Goal: Task Accomplishment & Management: Manage account settings

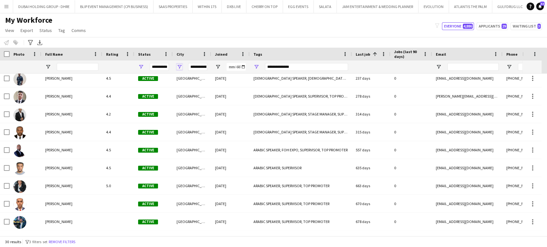
click at [179, 66] on span "Open Filter Menu" at bounding box center [179, 67] width 6 height 6
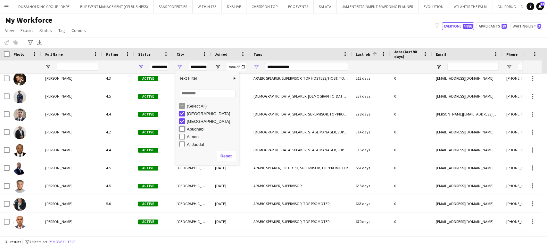
type input "**********"
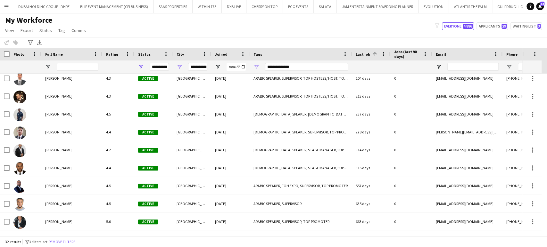
click at [174, 35] on div "My Workforce View Views Default view New view Update view Delete view Edit name…" at bounding box center [273, 26] width 547 height 22
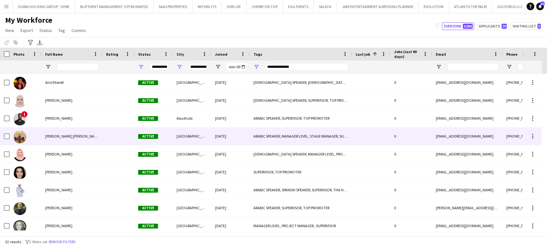
click at [59, 135] on span "Basit ali Abbasi" at bounding box center [72, 136] width 55 height 5
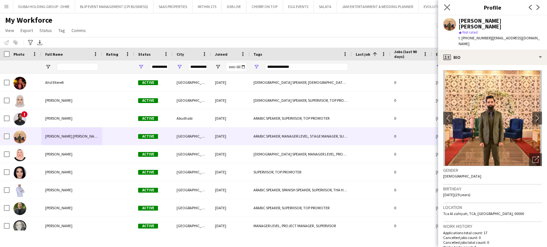
click at [447, 4] on app-icon "Close pop-in" at bounding box center [446, 7] width 9 height 9
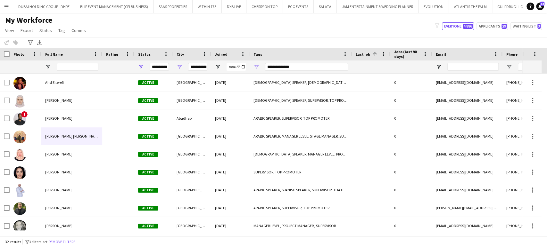
click at [116, 28] on div "My Workforce View Views Default view New view Update view Delete view Edit name…" at bounding box center [273, 26] width 547 height 22
click at [256, 65] on span "Open Filter Menu" at bounding box center [256, 67] width 6 height 6
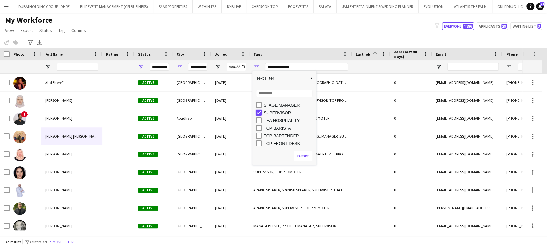
type input "***"
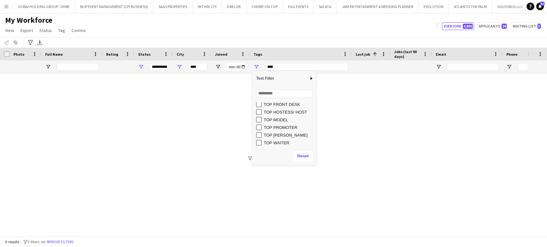
scroll to position [217, 0]
type input "**********"
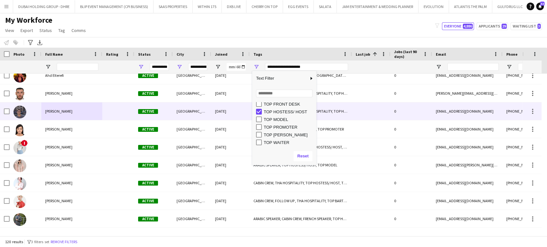
scroll to position [36, 0]
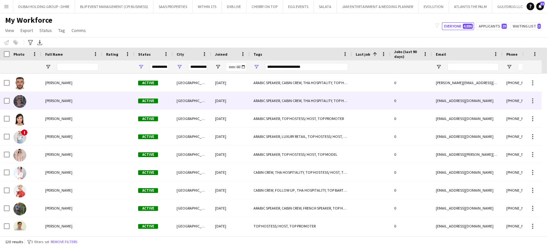
click at [59, 101] on span "Akram Soliman" at bounding box center [58, 100] width 27 height 5
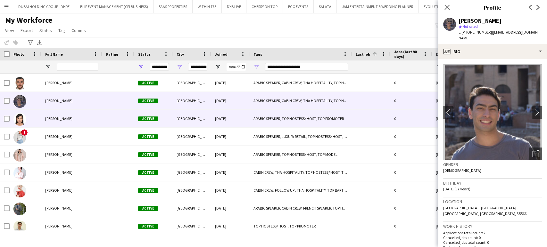
click at [55, 118] on span "Alaa Hanbali" at bounding box center [58, 118] width 27 height 5
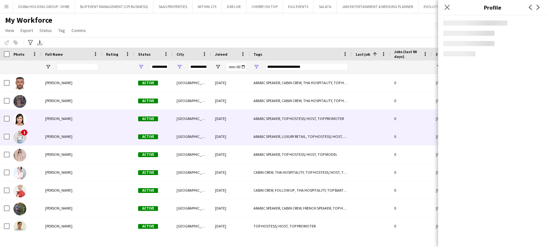
click at [49, 136] on span "Alia Elqaliobe" at bounding box center [58, 136] width 27 height 5
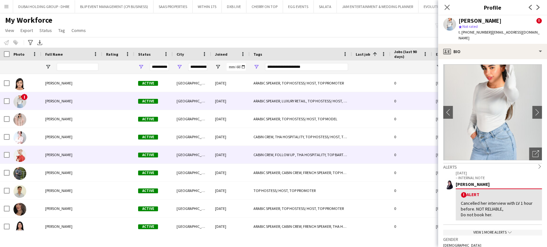
scroll to position [107, 0]
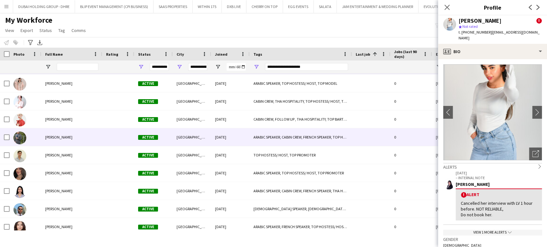
click at [56, 140] on div "AZIZ SKHIRI" at bounding box center [71, 137] width 61 height 18
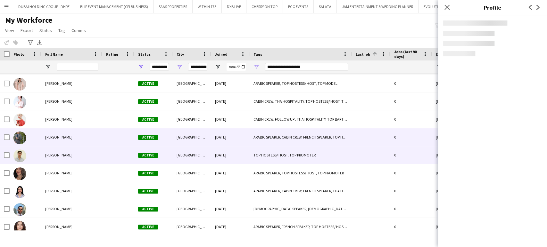
click at [57, 159] on div "Cameron Harris" at bounding box center [71, 155] width 61 height 18
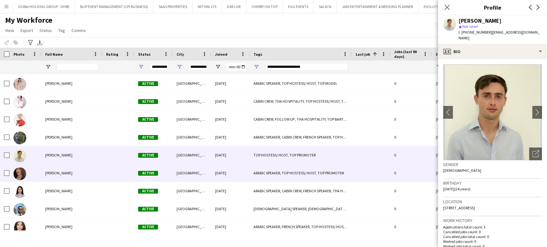
click at [54, 175] on span "Farah Farah" at bounding box center [58, 173] width 27 height 5
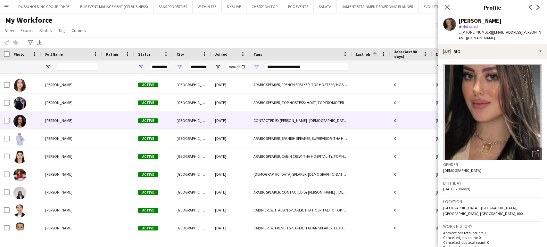
scroll to position [284, 0]
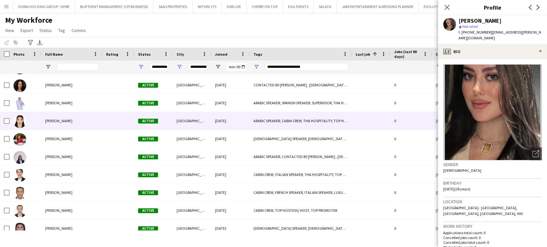
click at [57, 120] on span "Laila Bendra" at bounding box center [58, 121] width 27 height 5
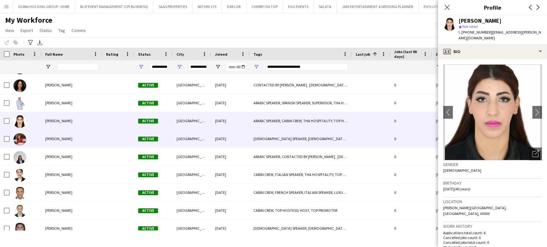
click at [57, 134] on div "Lara Shami" at bounding box center [71, 139] width 61 height 18
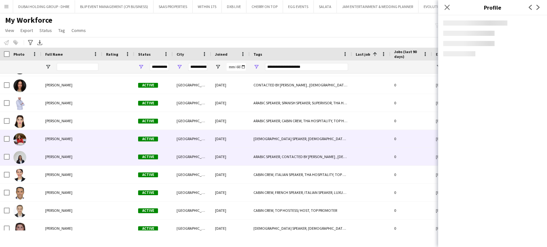
click at [56, 155] on span "Lylya Kerrouche" at bounding box center [58, 156] width 27 height 5
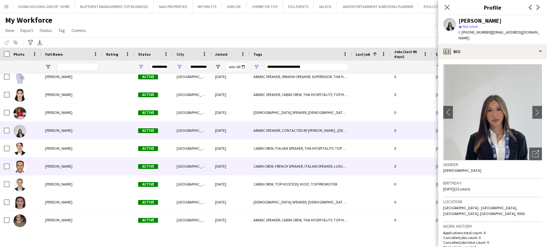
scroll to position [320, 0]
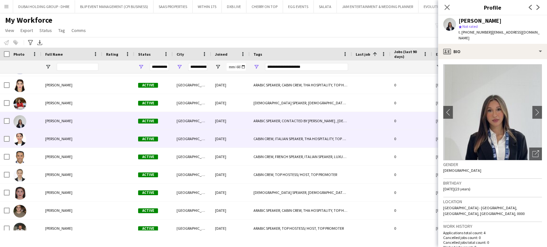
click at [51, 138] on span "Martina Gandolfi" at bounding box center [58, 138] width 27 height 5
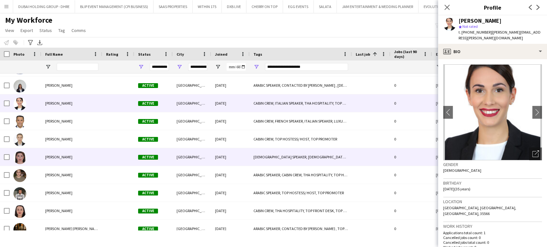
scroll to position [391, 0]
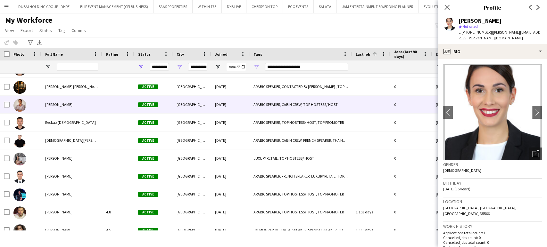
click at [53, 105] on span "Nezar Abu Zannad" at bounding box center [58, 104] width 27 height 5
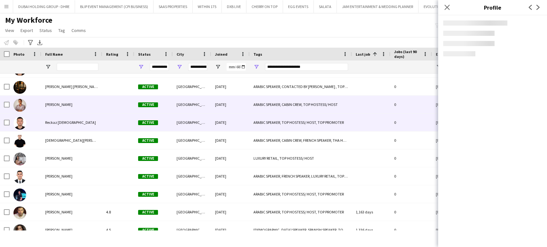
click at [53, 122] on span "Reckaz Qawasmeh" at bounding box center [70, 122] width 51 height 5
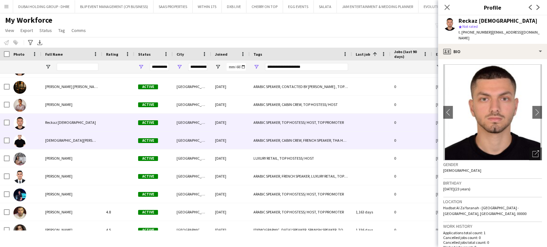
click at [53, 141] on span "SALAH TALIBI" at bounding box center [77, 140] width 65 height 5
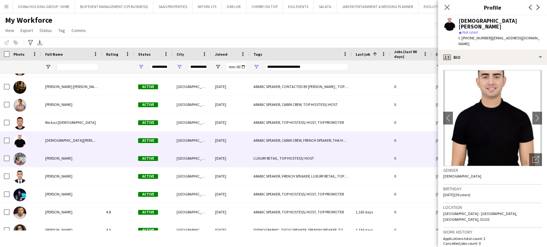
click at [49, 159] on span "Vard Muradyan" at bounding box center [58, 158] width 27 height 5
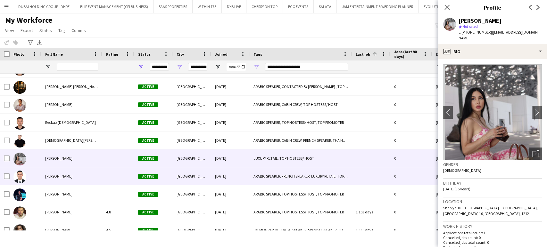
click at [47, 175] on span "Wael Bouzriba" at bounding box center [58, 176] width 27 height 5
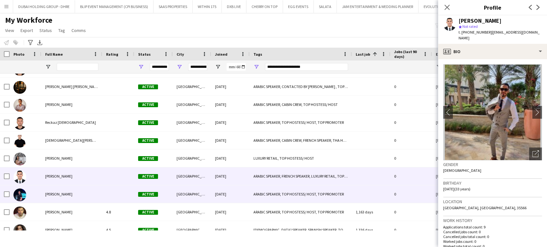
click at [42, 194] on div "ZAID Zaid" at bounding box center [71, 194] width 61 height 18
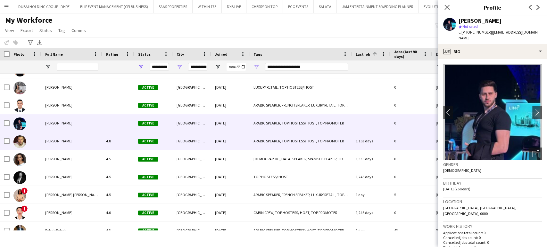
click at [46, 139] on span "Ahmed Younis" at bounding box center [58, 141] width 27 height 5
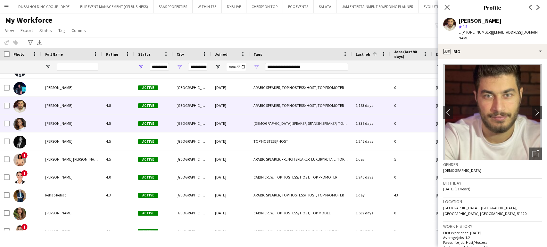
click at [50, 127] on div "Ana Rita Santos" at bounding box center [71, 124] width 61 height 18
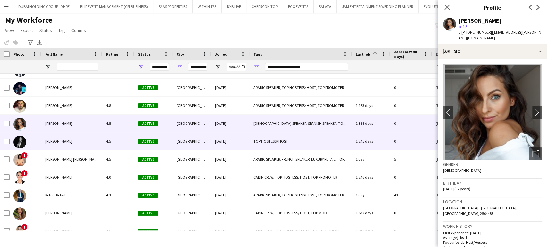
click at [51, 140] on span "Anna Gavrilko" at bounding box center [58, 141] width 27 height 5
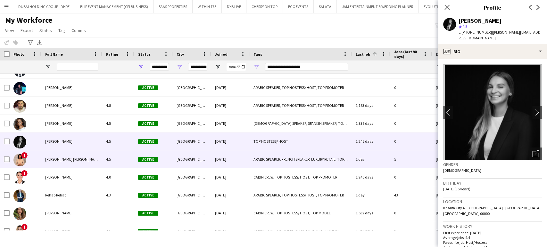
click at [52, 153] on div "Aroua Aroua" at bounding box center [71, 160] width 61 height 18
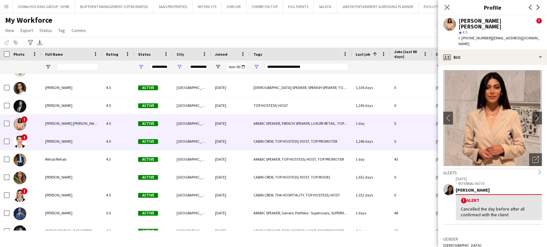
click at [51, 147] on div "Ericka Morillo" at bounding box center [71, 142] width 61 height 18
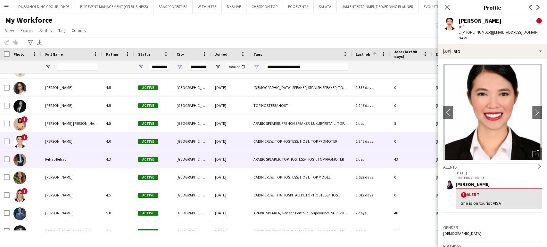
click at [53, 162] on div "Rehab Rehab" at bounding box center [71, 160] width 61 height 18
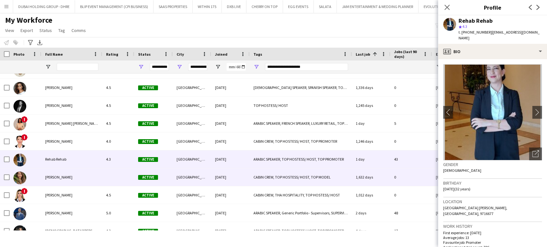
click at [64, 178] on span "Yuliya Fokina" at bounding box center [58, 177] width 27 height 5
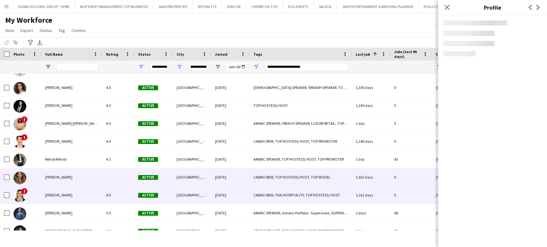
click at [60, 194] on span "Zsofia Kuthy" at bounding box center [58, 195] width 27 height 5
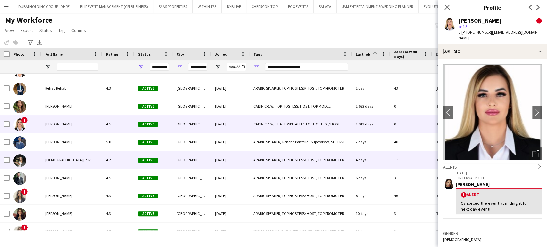
click at [61, 159] on span "Jude Fahed" at bounding box center [77, 160] width 65 height 5
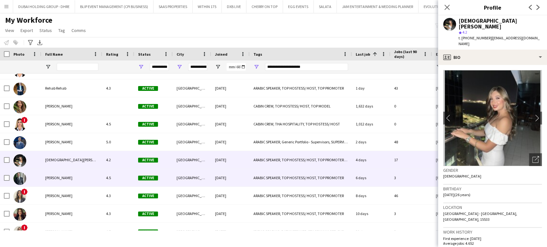
click at [58, 180] on span "Abdullah Al Nouri" at bounding box center [58, 178] width 27 height 5
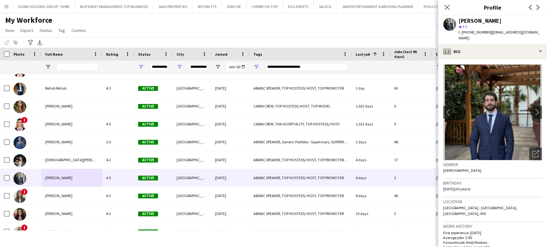
click at [188, 26] on div "My Workforce View Views Default view New view Update view Delete view Edit name…" at bounding box center [273, 26] width 547 height 22
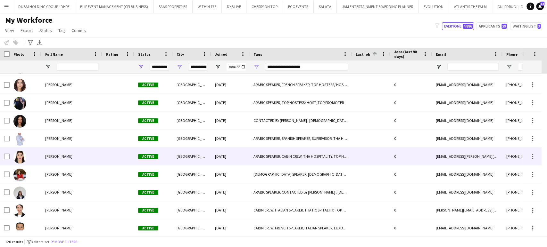
scroll to position [284, 0]
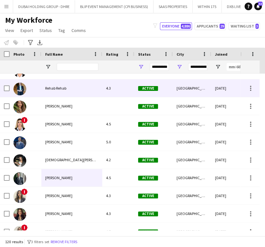
click at [61, 90] on span "Rehab Rehab" at bounding box center [55, 88] width 21 height 5
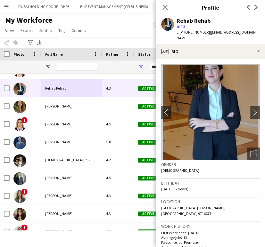
drag, startPoint x: 217, startPoint y: 20, endPoint x: 178, endPoint y: 21, distance: 39.4
click at [178, 21] on div "Rehab Rehab" at bounding box center [217, 21] width 83 height 6
copy div "Rehab Rehab"
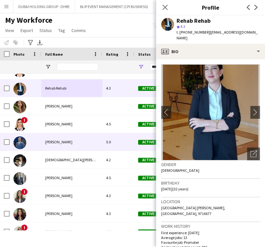
click at [60, 143] on span "Mohammed Adel Aljbour" at bounding box center [58, 142] width 27 height 5
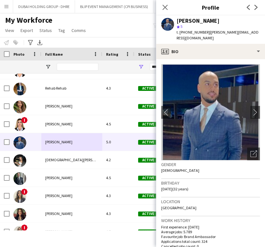
drag, startPoint x: 242, startPoint y: 20, endPoint x: 174, endPoint y: 21, distance: 67.3
click at [174, 21] on div "Mohammed Adel Aljbour star 5 t. +971562992277 | mohammed.aljabour@hotmail.com" at bounding box center [210, 29] width 109 height 29
copy div "Mohammed Adel Aljbour"
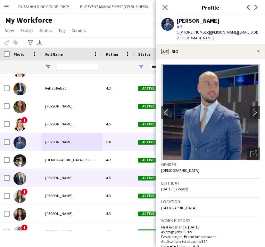
click at [52, 175] on div "Abdullah Al Nouri" at bounding box center [71, 178] width 61 height 18
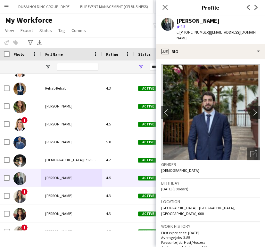
drag, startPoint x: 189, startPoint y: 23, endPoint x: 176, endPoint y: 23, distance: 13.1
click at [176, 23] on div "Abdullah Al Nouri star 4.5 t. +971504728766 | abdullah_khaldoun95@hotmail.com" at bounding box center [210, 29] width 109 height 29
copy div "Abdullah Al Nouri"
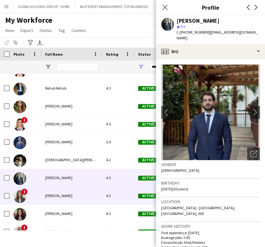
click at [48, 193] on div "Diala Kassab" at bounding box center [71, 196] width 61 height 18
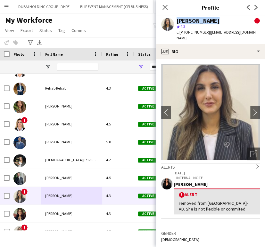
drag, startPoint x: 211, startPoint y: 19, endPoint x: 174, endPoint y: 20, distance: 37.2
click at [174, 20] on div "Diala Kassab ! star 4.3 t. +971543006980 | dialkb9@gmail.com" at bounding box center [210, 29] width 109 height 29
copy div "Diala Kassab"
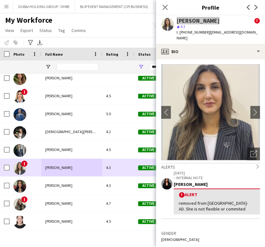
scroll to position [783, 0]
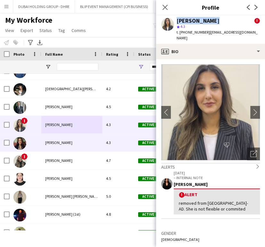
click at [54, 139] on div "Dalia Badran" at bounding box center [71, 143] width 61 height 18
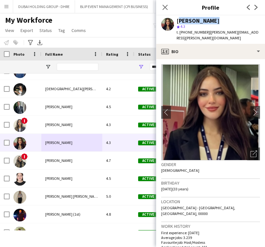
drag, startPoint x: 213, startPoint y: 20, endPoint x: 176, endPoint y: 20, distance: 36.5
click at [176, 20] on div "Dalia Badran star 4.3 t. +00971505622771 | dalia.badran@hotmail.com" at bounding box center [210, 29] width 109 height 29
copy div "Dalia Badran"
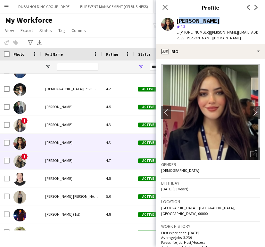
click at [51, 158] on span "Shima Abdelsalam" at bounding box center [58, 160] width 27 height 5
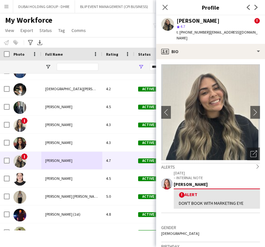
drag, startPoint x: 228, startPoint y: 20, endPoint x: 175, endPoint y: 21, distance: 53.5
click at [175, 21] on div "Shima Abdelsalam ! star 4.7 t. +971551620410 | shaymahamdi1992@gmail.com" at bounding box center [210, 29] width 109 height 29
copy div "Shima Abdelsalam"
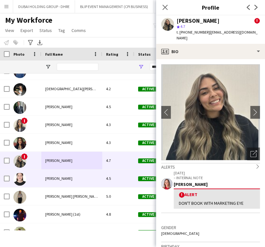
scroll to position [818, 0]
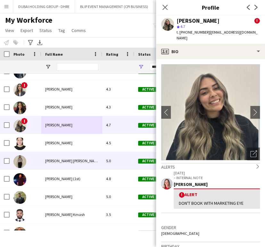
click at [53, 159] on span "Khadija Khadija" at bounding box center [72, 161] width 55 height 5
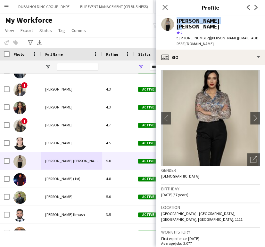
drag, startPoint x: 207, startPoint y: 20, endPoint x: 173, endPoint y: 20, distance: 33.6
click at [173, 20] on div "Khadija Khadija star 5 t. +971507527127 | khadija.aabid08@gmail.com" at bounding box center [210, 32] width 109 height 34
copy div "Khadija Khadija"
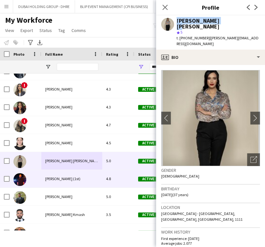
click at [49, 178] on span "Mohamed Ali Diab (1st)" at bounding box center [62, 178] width 35 height 5
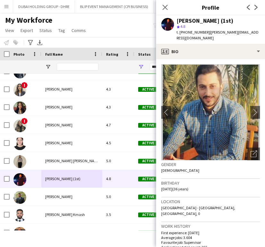
drag, startPoint x: 234, startPoint y: 20, endPoint x: 176, endPoint y: 23, distance: 58.4
click at [176, 23] on div "Mohamed Ali Diab (1st) star 4.8 t. +971505913191 | m.ali.aj@live.com" at bounding box center [210, 29] width 109 height 29
copy div "Mohamed Ali Diab (1st)"
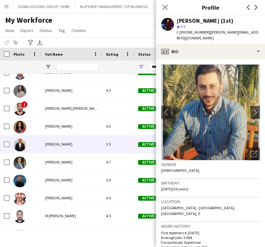
scroll to position [1032, 0]
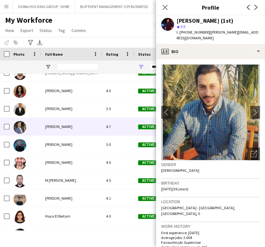
click at [60, 128] on span "Zakaria Hisham" at bounding box center [58, 126] width 27 height 5
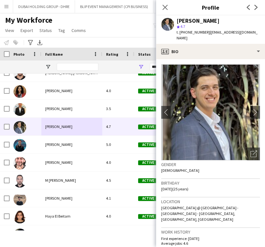
drag, startPoint x: 195, startPoint y: 20, endPoint x: 176, endPoint y: 20, distance: 19.9
click at [176, 20] on div "Zakaria Hisham star 4.7 t. +971507260115 | zakariakh39@gmail.com" at bounding box center [210, 29] width 109 height 29
copy div "Zakaria Hisham"
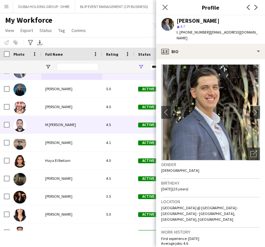
scroll to position [1103, 0]
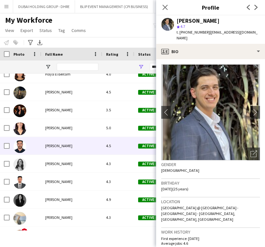
click at [57, 146] on span "Ibrahim El Banna" at bounding box center [58, 145] width 27 height 5
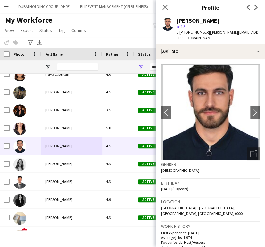
drag, startPoint x: 221, startPoint y: 20, endPoint x: 174, endPoint y: 21, distance: 47.1
click at [174, 21] on div "Ibrahim El Banna star 4.5 t. +971501730987 | ibrahim_banna@hotmail.com" at bounding box center [210, 29] width 109 height 29
copy div "Ibrahim El Banna"
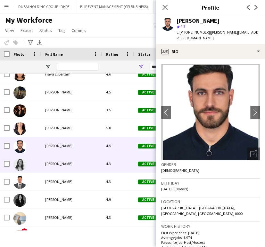
click at [53, 158] on div "Sabina Varga" at bounding box center [71, 164] width 61 height 18
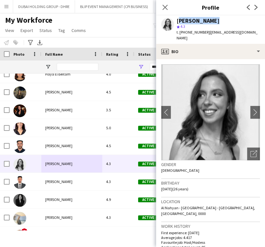
drag, startPoint x: 213, startPoint y: 20, endPoint x: 176, endPoint y: 20, distance: 37.2
click at [176, 20] on div "Sabina Varga star 4.3 t. +971544273129 | sabina.varga22@gmail.com" at bounding box center [210, 29] width 109 height 29
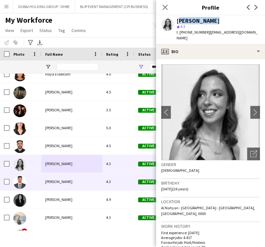
click at [63, 180] on span "Mohanad Chabas" at bounding box center [58, 181] width 27 height 5
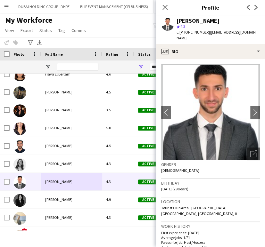
drag, startPoint x: 223, startPoint y: 20, endPoint x: 175, endPoint y: 22, distance: 47.4
click at [175, 22] on div "Mohanad Chabas star 4.3 t. +971558271117 | mohanad.chabas@gmail.com" at bounding box center [210, 29] width 109 height 29
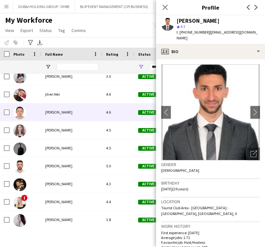
click at [60, 113] on span "Aliaksandr Dziaruha" at bounding box center [58, 112] width 27 height 5
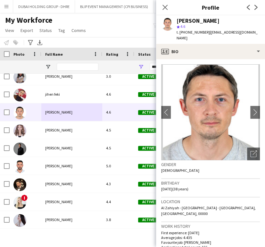
drag, startPoint x: 231, startPoint y: 20, endPoint x: 176, endPoint y: 21, distance: 54.8
click at [176, 21] on div "Aliaksandr Dziaruha star 4.6 t. +971585741045 | alexderugo@gmail.com" at bounding box center [210, 29] width 109 height 29
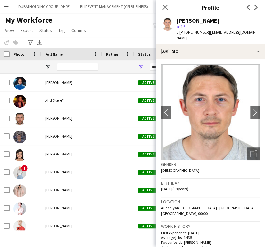
click at [126, 30] on div "My Workforce View Views Default view New view Update view Delete view Edit name…" at bounding box center [132, 26] width 265 height 22
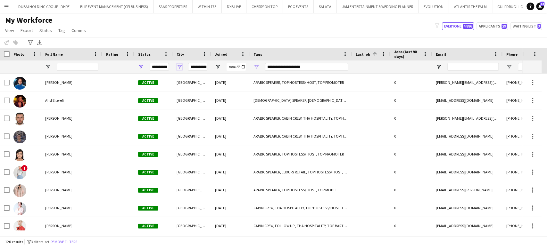
click at [179, 67] on span "Open Filter Menu" at bounding box center [179, 67] width 6 height 6
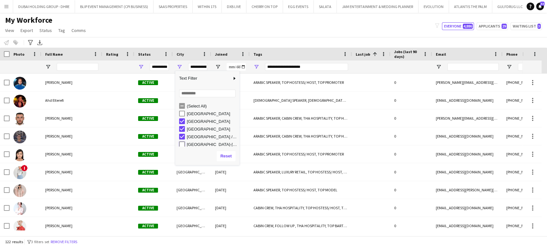
type input "**********"
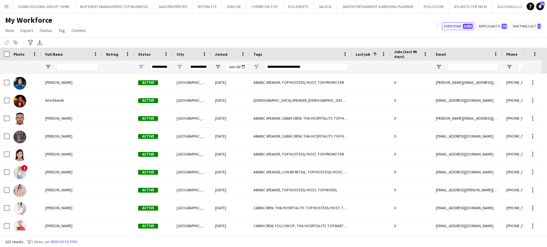
click at [204, 33] on div "My Workforce View Views Default view New view Update view Delete view Edit name…" at bounding box center [273, 26] width 547 height 22
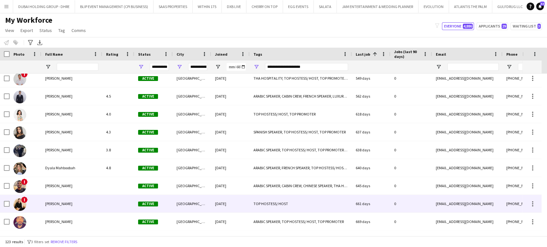
click at [46, 204] on span "Sophia Litvinova" at bounding box center [58, 203] width 27 height 5
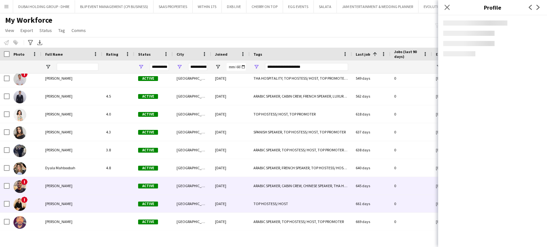
click at [50, 184] on span "Ahmed Ali" at bounding box center [58, 186] width 27 height 5
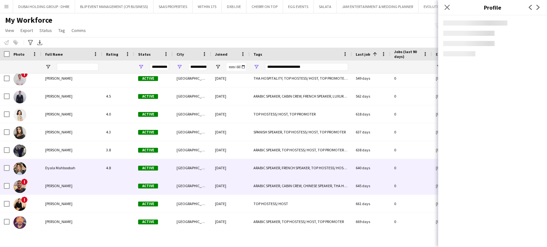
click at [53, 167] on span "Dyala Mahboobah" at bounding box center [60, 168] width 30 height 5
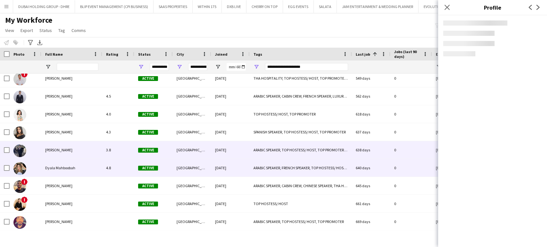
click at [53, 150] on span "Mohamad Haidar" at bounding box center [58, 150] width 27 height 5
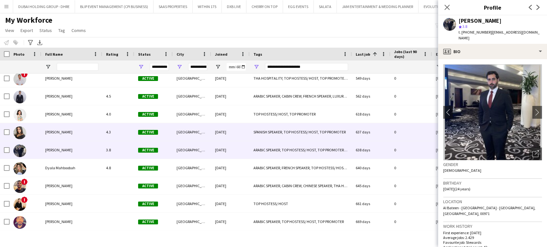
click at [56, 132] on span "Katherine Tafur" at bounding box center [58, 132] width 27 height 5
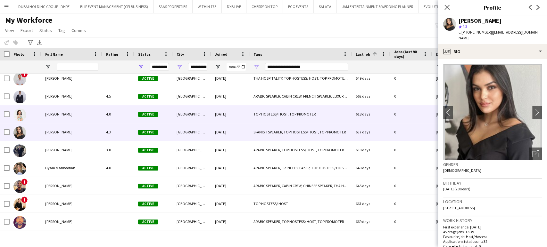
click at [60, 115] on span "Ivana Car" at bounding box center [58, 114] width 27 height 5
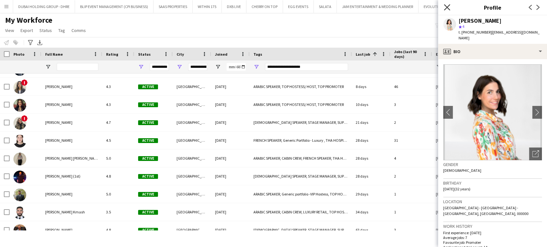
click at [448, 6] on icon at bounding box center [447, 7] width 6 height 6
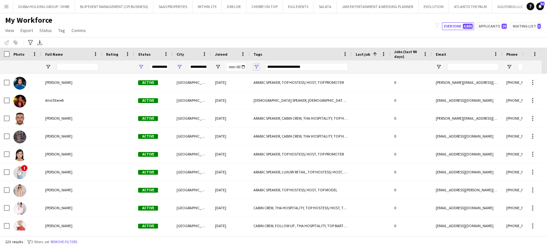
click at [256, 67] on span "Open Filter Menu" at bounding box center [256, 67] width 6 height 6
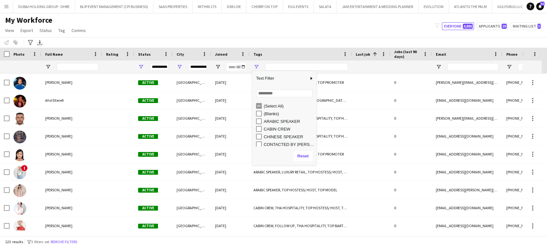
type input "**********"
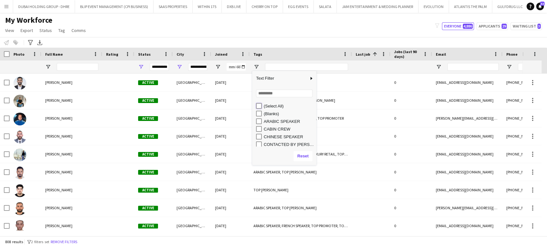
type input "***"
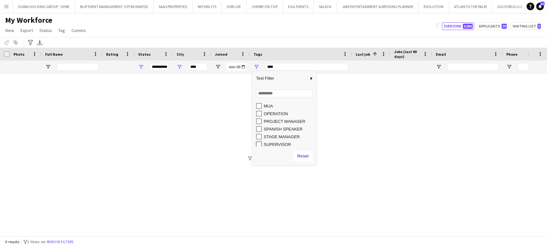
type input "**********"
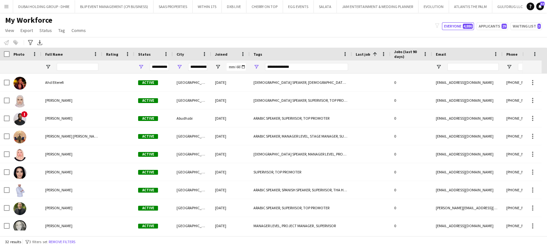
drag, startPoint x: 250, startPoint y: 37, endPoint x: 268, endPoint y: 34, distance: 17.5
click at [250, 37] on div "Notify workforce Add to tag Select at least one crew to tag him or her. Advance…" at bounding box center [273, 42] width 547 height 11
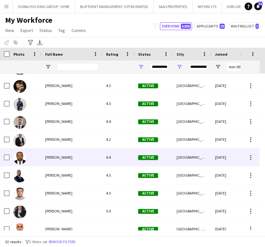
click at [60, 158] on span "Waleed Musa" at bounding box center [58, 157] width 27 height 5
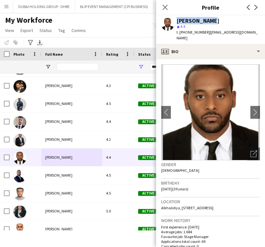
drag, startPoint x: 217, startPoint y: 21, endPoint x: 174, endPoint y: 22, distance: 42.9
click at [174, 22] on div "Waleed Musa star 4.4 t. +971557464247 | waleedmusa3@hotmail.com" at bounding box center [210, 29] width 109 height 29
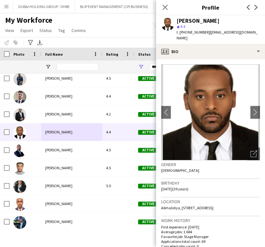
click at [131, 27] on div "My Workforce View Views Default view New view Update view Delete view Edit name…" at bounding box center [132, 26] width 265 height 22
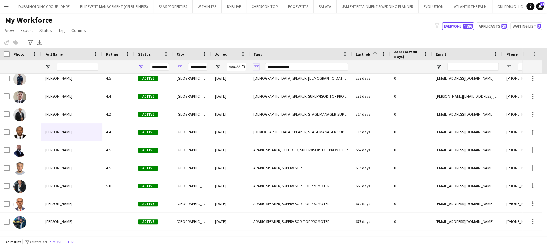
click at [256, 67] on span "Open Filter Menu" at bounding box center [256, 67] width 6 height 6
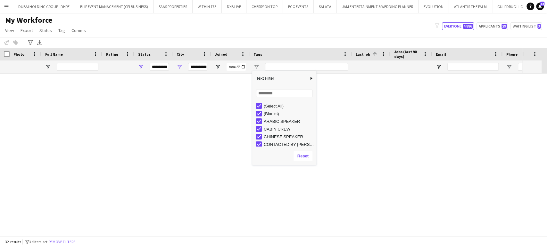
type input "**********"
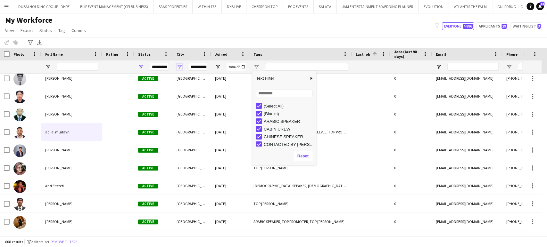
click at [178, 67] on span "Open Filter Menu" at bounding box center [179, 67] width 6 height 6
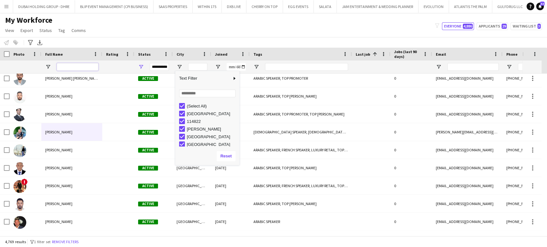
click at [85, 69] on input "Full Name Filter Input" at bounding box center [78, 67] width 42 height 8
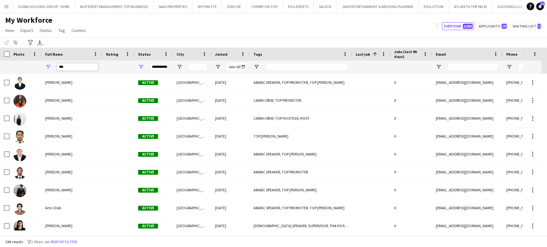
type input "****"
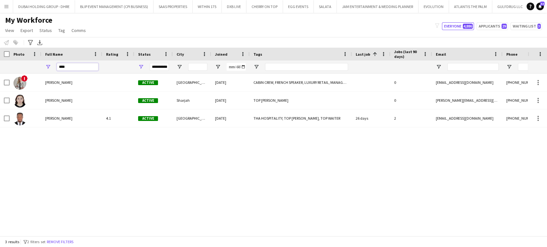
drag, startPoint x: 70, startPoint y: 67, endPoint x: 27, endPoint y: 60, distance: 43.8
click at [27, 60] on div "Workforce Details Photo Full Name City" at bounding box center [438, 61] width 876 height 26
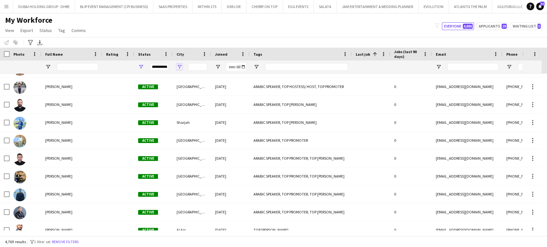
click at [179, 68] on span "Open Filter Menu" at bounding box center [179, 67] width 6 height 6
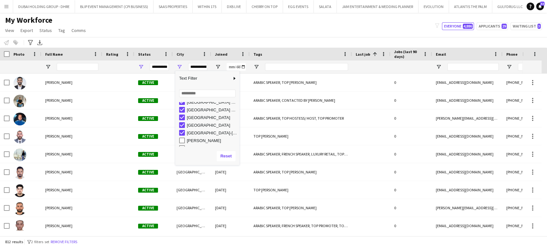
click at [182, 143] on div "Abu Dhbai" at bounding box center [209, 141] width 60 height 8
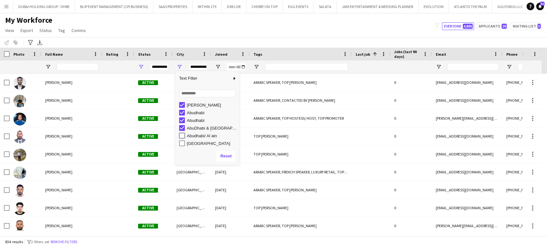
type input "**********"
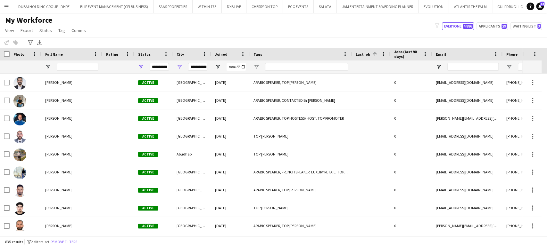
click at [192, 32] on div "My Workforce View Views Default view New view Update view Delete view Edit name…" at bounding box center [273, 26] width 547 height 22
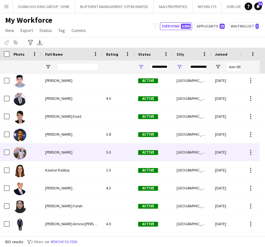
click at [56, 154] on span "Ibrahim Abudayya" at bounding box center [58, 152] width 27 height 5
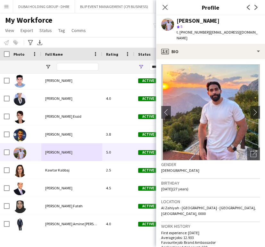
drag, startPoint x: 226, startPoint y: 19, endPoint x: 175, endPoint y: 20, distance: 51.6
click at [174, 21] on div "Ibrahim Abudayya star 5 t. +971568280248 | ibraa.abudayya@outlook.com" at bounding box center [210, 29] width 109 height 29
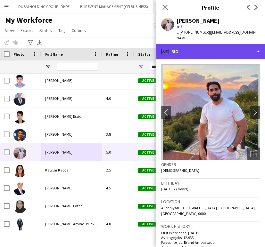
click at [244, 44] on div "profile Bio" at bounding box center [210, 51] width 109 height 15
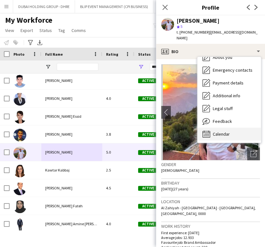
click at [222, 131] on span "Calendar" at bounding box center [221, 134] width 17 height 6
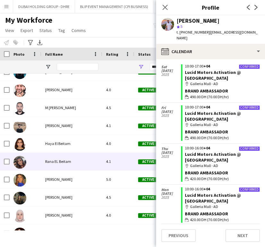
click at [59, 161] on span "Rana EL Beitam" at bounding box center [58, 161] width 26 height 5
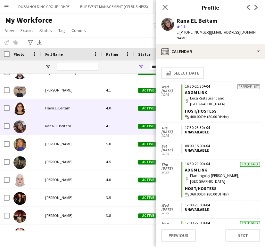
click at [62, 108] on span "Haya El Beitam" at bounding box center [57, 108] width 25 height 5
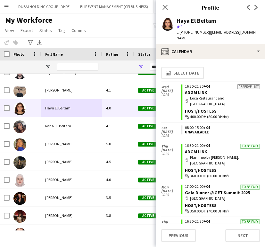
drag, startPoint x: 206, startPoint y: 21, endPoint x: 176, endPoint y: 22, distance: 29.2
click at [176, 22] on div "Haya El Beitam" at bounding box center [217, 21] width 83 height 6
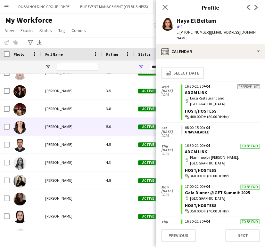
click at [54, 126] on span "Ambar Hernández" at bounding box center [58, 126] width 27 height 5
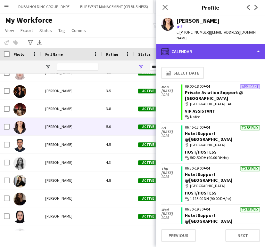
click at [246, 45] on div "calendar-full Calendar" at bounding box center [210, 51] width 109 height 15
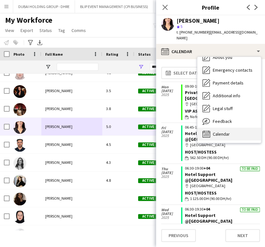
click at [235, 128] on div "Calendar Calendar" at bounding box center [228, 134] width 63 height 13
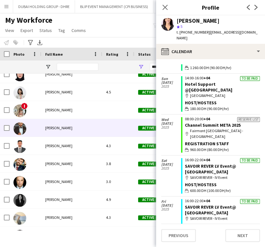
click at [59, 126] on span "[PERSON_NAME]" at bounding box center [58, 128] width 27 height 5
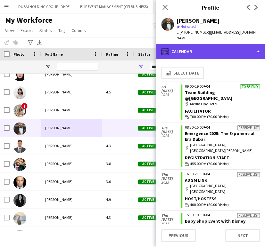
click at [242, 44] on div "calendar-full Calendar" at bounding box center [210, 51] width 109 height 15
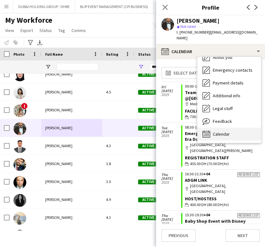
click at [226, 131] on span "Calendar" at bounding box center [221, 134] width 17 height 6
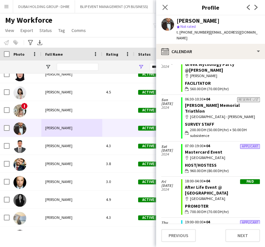
drag, startPoint x: 221, startPoint y: 22, endPoint x: 174, endPoint y: 20, distance: 46.8
click at [174, 20] on div "Hadi shammout star Not rated t. +971551828140 | hadishammout20@gmail.com" at bounding box center [210, 29] width 109 height 29
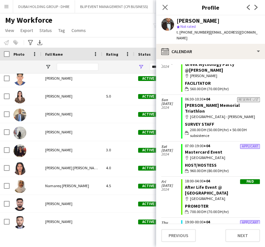
click at [142, 31] on div "My Workforce View Views Default view New view Update view Delete view Edit name…" at bounding box center [132, 26] width 265 height 22
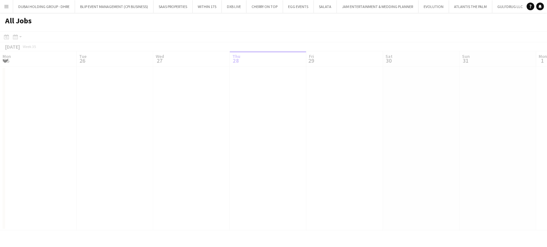
scroll to position [0, 153]
click at [6, 4] on app-icon "Menu" at bounding box center [6, 6] width 5 height 5
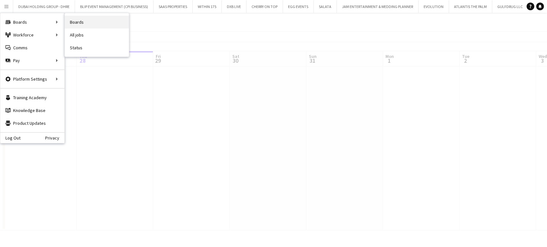
click at [74, 22] on link "Boards" at bounding box center [97, 22] width 64 height 13
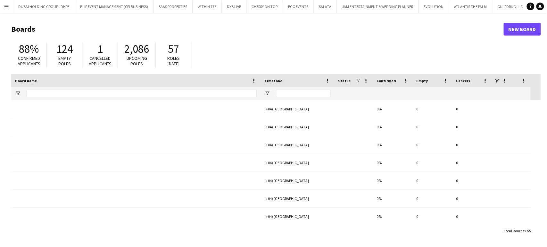
type input "***"
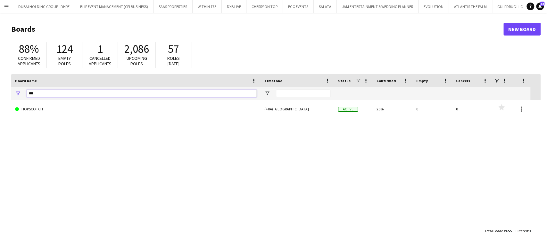
drag, startPoint x: 46, startPoint y: 94, endPoint x: 0, endPoint y: 89, distance: 46.1
click at [1, 89] on main "Boards New Board 88% Confirmed applicants 124 Empty roles 1 Cancelled applicant…" at bounding box center [273, 130] width 547 height 234
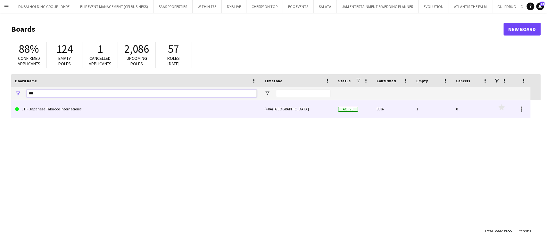
type input "***"
click at [51, 110] on link "JTI - Japanese Tabacco International" at bounding box center [136, 109] width 242 height 18
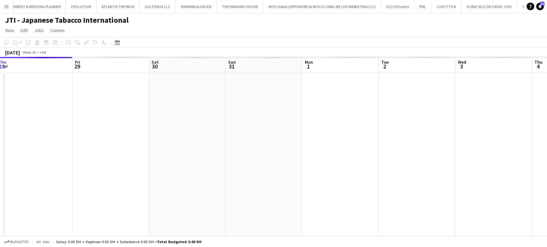
scroll to position [0, 271]
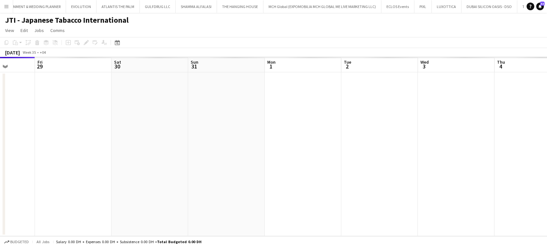
drag, startPoint x: 342, startPoint y: 101, endPoint x: 0, endPoint y: -39, distance: 369.6
click at [0, 0] on html "Menu Boards Boards Boards All jobs Status Workforce Workforce My Workforce Recr…" at bounding box center [273, 123] width 547 height 247
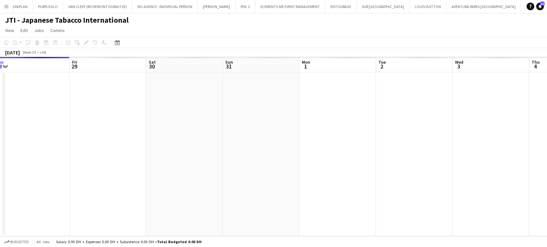
drag, startPoint x: 299, startPoint y: 128, endPoint x: 121, endPoint y: 77, distance: 185.1
click at [136, 80] on app-calendar-viewport "Mon 25 Tue 26 Wed 27 Thu 28 Fri 29 Sat 30 Sun 31 Mon 1 Tue 2 Wed 3 Thu 4 Fri 5 …" at bounding box center [273, 146] width 547 height 179
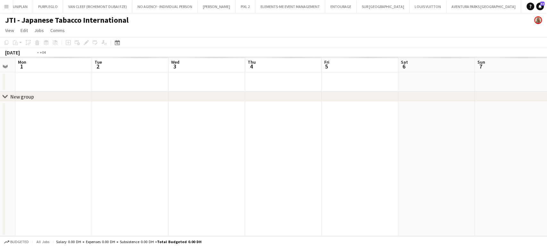
drag, startPoint x: 293, startPoint y: 184, endPoint x: 64, endPoint y: 69, distance: 256.1
click at [57, 65] on app-calendar-viewport "Fri 29 Sat 30 Sun 31 Mon 1 Tue 2 Wed 3 Thu 4 Fri 5 Sat 6 Sun 7 Mon 8 Tue 9 Wed …" at bounding box center [273, 146] width 547 height 179
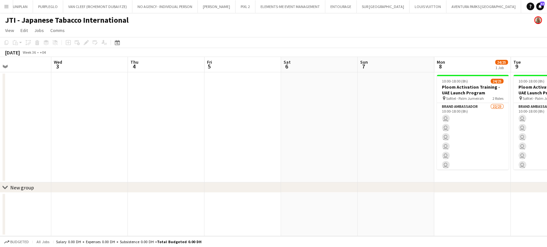
scroll to position [0, 279]
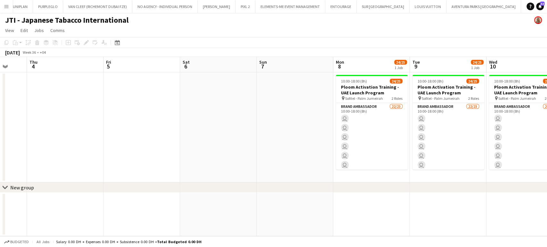
drag, startPoint x: 270, startPoint y: 148, endPoint x: 0, endPoint y: 25, distance: 296.9
click at [0, 25] on app-board "JTI - Japanese Tabacco International View Day view expanded Day view collapsed …" at bounding box center [273, 130] width 547 height 234
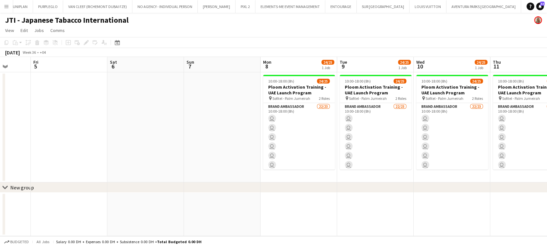
drag, startPoint x: 208, startPoint y: 125, endPoint x: 52, endPoint y: 79, distance: 163.1
click at [54, 80] on app-calendar-viewport "Tue 2 Wed 3 Thu 4 Fri 5 Sat 6 Sun 7 Mon 8 24/25 1 Job Tue 9 24/25 1 Job Wed 10 …" at bounding box center [273, 146] width 547 height 179
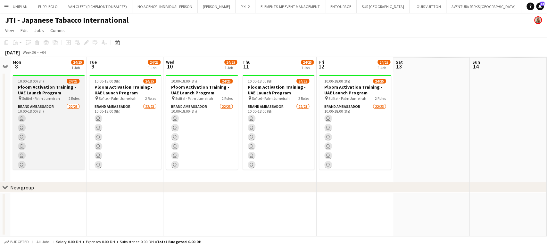
click at [55, 96] on span "Sofitel - Palm Jumeirah" at bounding box center [41, 98] width 38 height 5
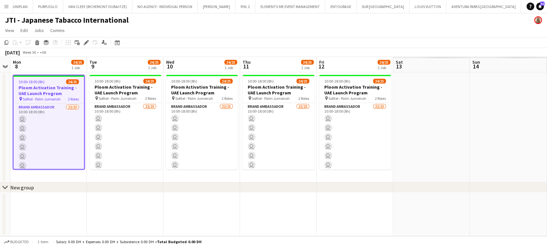
scroll to position [0, 296]
click at [85, 41] on icon "Edit" at bounding box center [86, 42] width 5 height 5
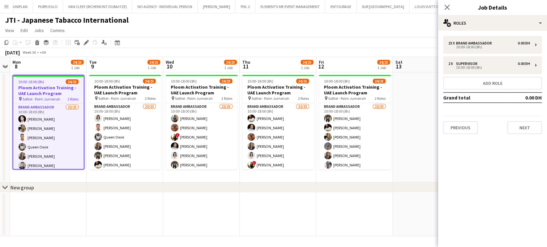
click at [71, 215] on app-date-cell at bounding box center [48, 215] width 77 height 44
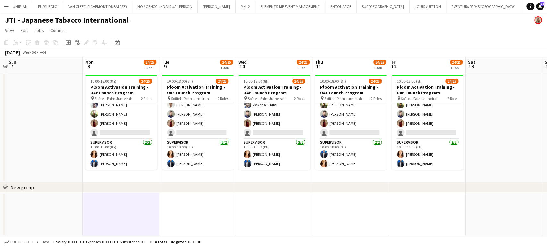
scroll to position [0, 214]
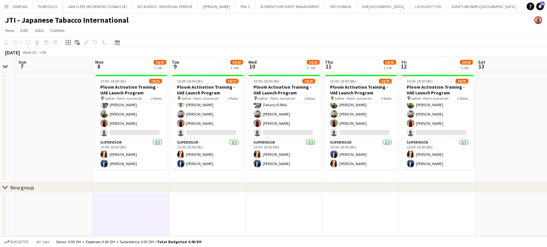
drag, startPoint x: 153, startPoint y: 133, endPoint x: 235, endPoint y: 130, distance: 82.7
click at [235, 130] on app-calendar-viewport "Thu 4 Fri 5 Sat 6 Sun 7 Mon 8 24/25 1 Job Tue 9 24/25 1 Job Wed 10 24/25 1 Job …" at bounding box center [273, 146] width 547 height 179
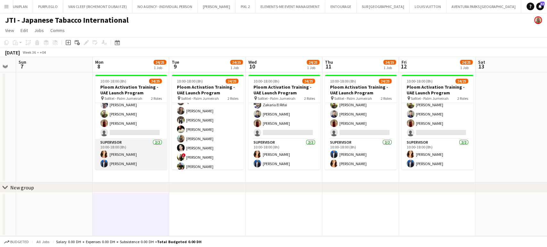
scroll to position [84, 0]
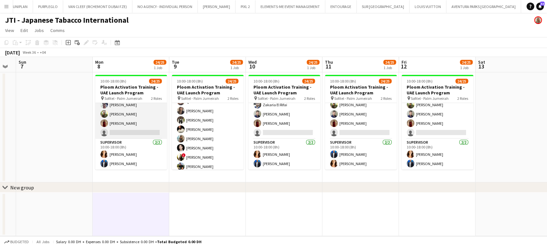
click at [134, 125] on app-card-role "Brand Ambassador 22/23 10:00-18:00 (8h) Aubrey Ellaine Rabino Tanja Vukas Jaafa…" at bounding box center [131, 26] width 72 height 226
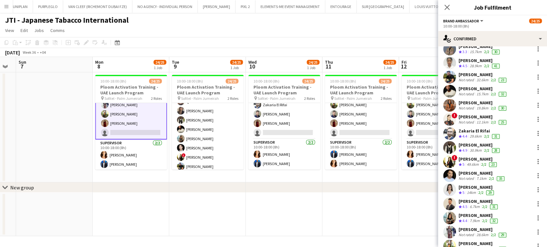
scroll to position [159, 0]
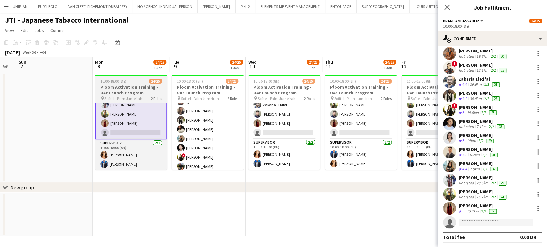
click at [130, 84] on h3 "Ploom Activation Training - UAE Launch Program" at bounding box center [131, 90] width 72 height 12
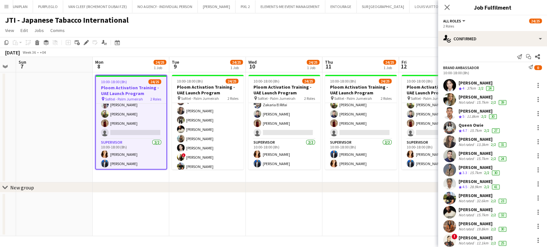
scroll to position [190, 0]
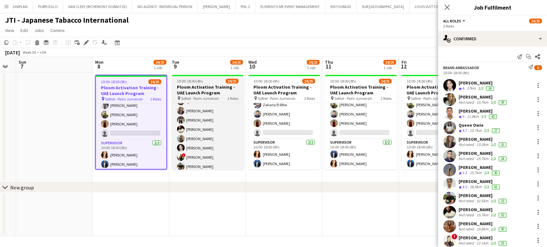
click at [226, 91] on h3 "Ploom Activation Training - UAE Launch Program" at bounding box center [208, 90] width 72 height 12
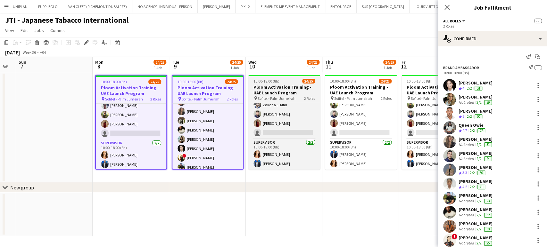
click at [315, 89] on h3 "Ploom Activation Training - UAE Launch Program" at bounding box center [284, 90] width 72 height 12
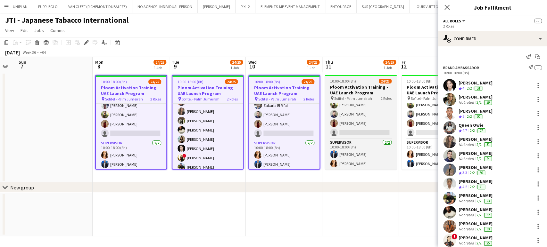
click at [351, 92] on h3 "Ploom Activation Training - UAE Launch Program" at bounding box center [361, 90] width 72 height 12
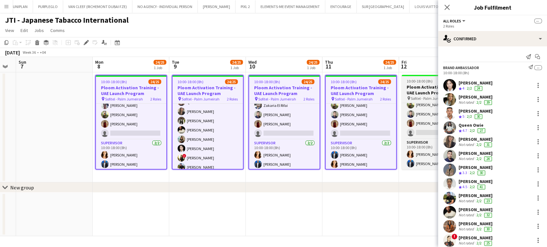
click at [423, 90] on h3 "Ploom Activation Training - UAE Launch Program" at bounding box center [437, 90] width 72 height 12
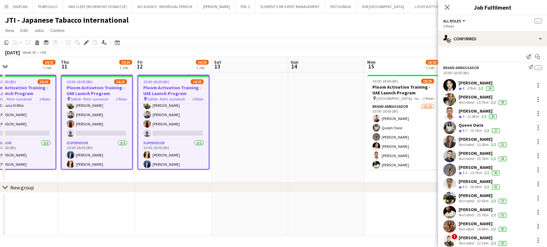
drag, startPoint x: 415, startPoint y: 112, endPoint x: 267, endPoint y: 77, distance: 151.7
click at [267, 77] on app-calendar-viewport "Sat 6 Sun 7 Mon 8 24/25 1 Job Tue 9 24/25 1 Job Wed 10 24/25 1 Job Thu 11 24/25…" at bounding box center [273, 146] width 547 height 179
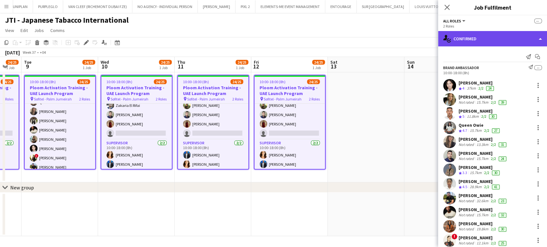
click at [536, 32] on div "single-neutral-actions-check-2 Confirmed" at bounding box center [492, 38] width 109 height 15
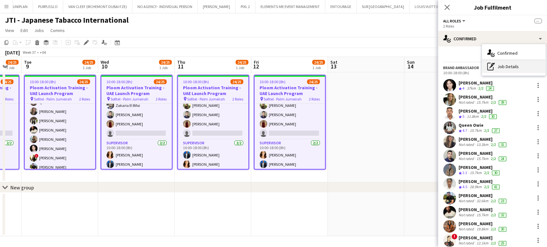
click at [506, 66] on div "pen-write Job Details" at bounding box center [513, 66] width 63 height 13
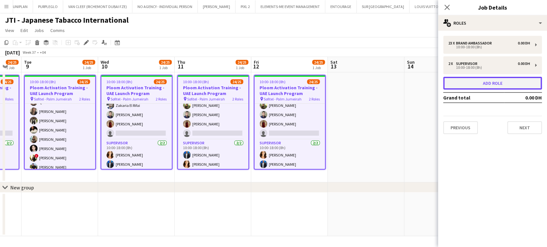
click at [475, 88] on button "Add role" at bounding box center [492, 83] width 99 height 13
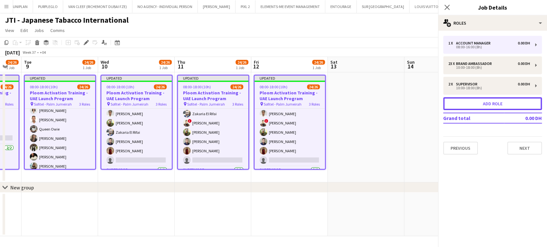
scroll to position [212, 0]
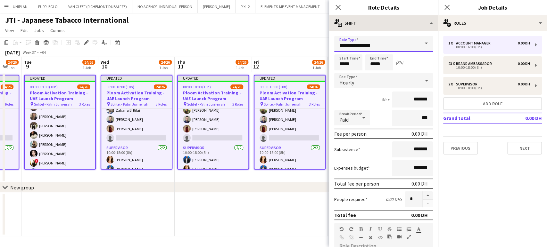
drag, startPoint x: 379, startPoint y: 46, endPoint x: 338, endPoint y: 28, distance: 44.9
click at [340, 29] on div "**********" at bounding box center [383, 131] width 109 height 232
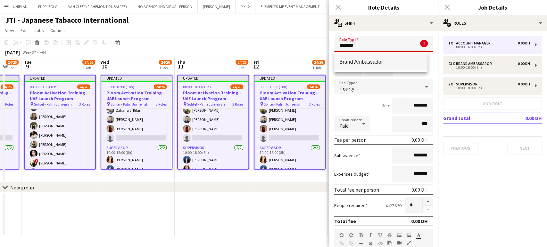
click at [377, 61] on span "Brand Ambassador" at bounding box center [380, 62] width 83 height 6
type input "**********"
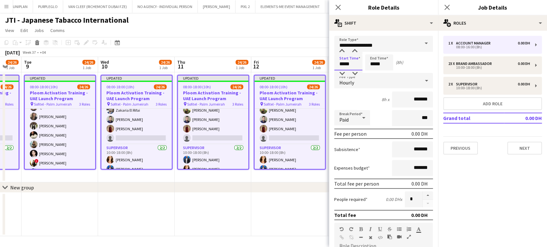
drag, startPoint x: 345, startPoint y: 63, endPoint x: 314, endPoint y: 59, distance: 31.0
click at [314, 58] on body "Menu Boards Boards Boards All jobs Status Workforce Workforce My Workforce Recr…" at bounding box center [273, 123] width 547 height 247
type input "*****"
click at [376, 63] on input "*****" at bounding box center [379, 62] width 28 height 16
click at [375, 63] on input "*****" at bounding box center [379, 62] width 28 height 16
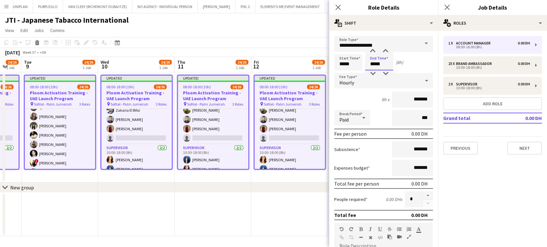
type input "*****"
click at [359, 85] on div "Hourly" at bounding box center [377, 80] width 86 height 15
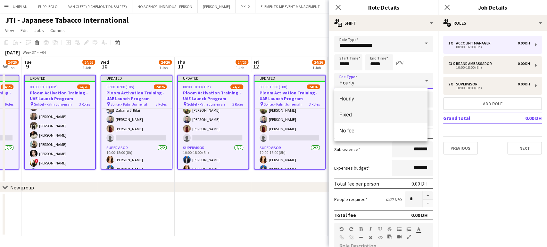
click at [358, 115] on span "Fixed" at bounding box center [380, 115] width 83 height 6
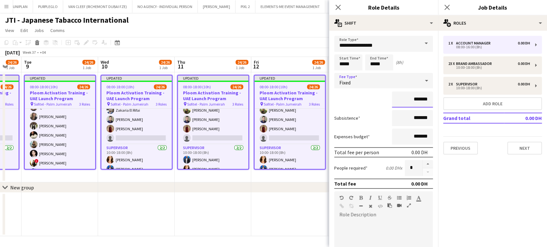
click at [400, 101] on input "*******" at bounding box center [412, 100] width 41 height 16
type input "*********"
click at [423, 166] on button "button" at bounding box center [427, 164] width 10 height 8
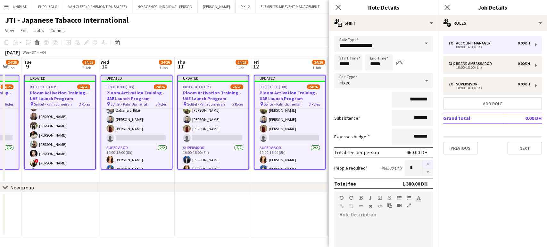
type input "*"
click at [267, 207] on app-date-cell at bounding box center [289, 215] width 77 height 44
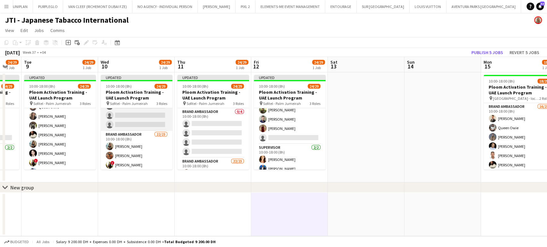
scroll to position [26, 0]
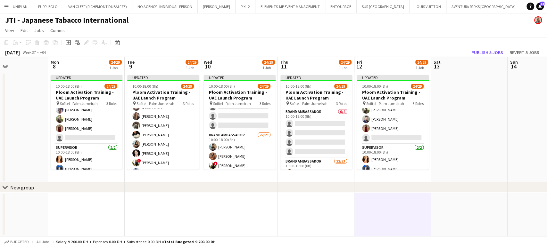
drag, startPoint x: 149, startPoint y: 132, endPoint x: 315, endPoint y: 174, distance: 171.1
click at [315, 174] on app-calendar-viewport "Sat 6 Sun 7 Mon 8 24/29 1 Job Tue 9 24/29 1 Job Wed 10 24/29 1 Job Thu 11 24/29…" at bounding box center [273, 146] width 547 height 179
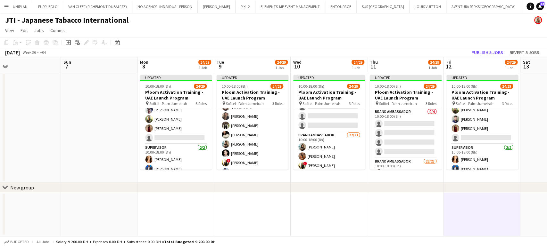
drag, startPoint x: 394, startPoint y: 148, endPoint x: 0, endPoint y: 28, distance: 412.1
click at [0, 29] on app-board "JTI - Japanese Tabacco International View Day view expanded Day view collapsed …" at bounding box center [273, 130] width 547 height 234
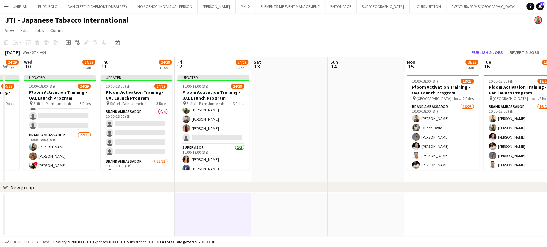
scroll to position [0, 308]
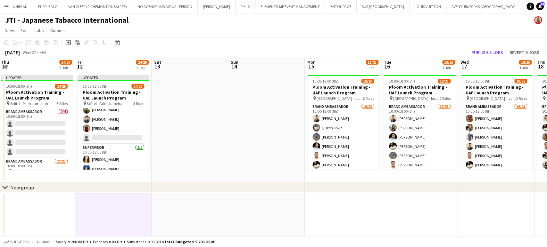
drag, startPoint x: 110, startPoint y: 29, endPoint x: 92, endPoint y: 34, distance: 18.5
click at [90, 27] on app-board "JTI - Japanese Tabacco International View Day view expanded Day view collapsed …" at bounding box center [273, 130] width 547 height 234
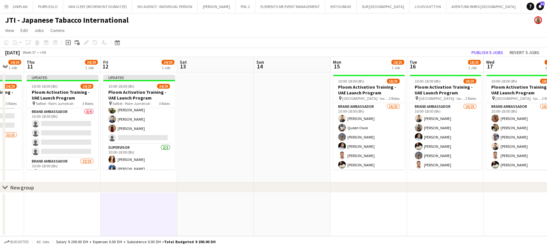
drag, startPoint x: 272, startPoint y: 100, endPoint x: 3, endPoint y: 35, distance: 276.8
click at [7, 36] on app-board "JTI - Japanese Tabacco International View Day view expanded Day view collapsed …" at bounding box center [273, 130] width 547 height 234
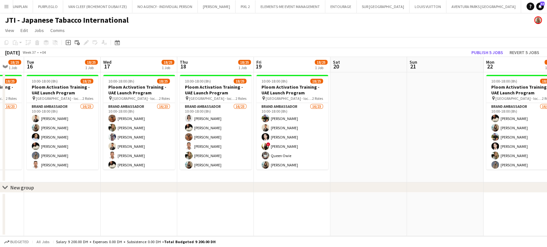
drag, startPoint x: 290, startPoint y: 34, endPoint x: 248, endPoint y: 35, distance: 42.3
click at [246, 34] on app-page-menu "View Day view expanded Day view collapsed Month view Date picker Jump to today …" at bounding box center [273, 31] width 547 height 12
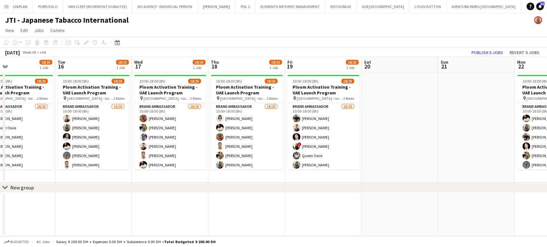
drag, startPoint x: 368, startPoint y: 137, endPoint x: 211, endPoint y: 125, distance: 157.4
click at [227, 127] on app-calendar-viewport "Fri 12 24/29 1 Job Sat 13 Sun 14 Mon 15 18/25 1 Job Tue 16 18/25 1 Job Wed 17 1…" at bounding box center [273, 146] width 547 height 179
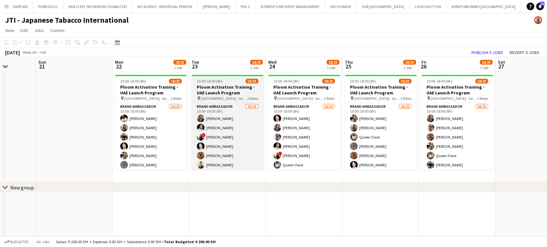
drag, startPoint x: 283, startPoint y: 117, endPoint x: 245, endPoint y: 130, distance: 40.3
click at [233, 123] on app-calendar-viewport "Wed 17 18/25 1 Job Thu 18 18/25 1 Job Fri 19 18/25 1 Job Sat 20 Sun 21 Mon 22 1…" at bounding box center [273, 146] width 547 height 179
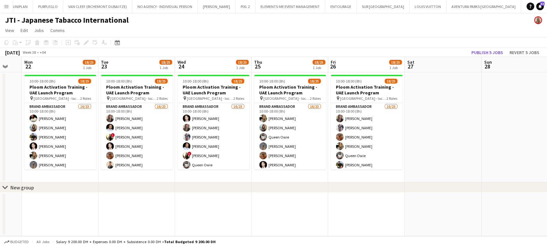
drag, startPoint x: 300, startPoint y: 95, endPoint x: 207, endPoint y: 84, distance: 93.6
click at [209, 84] on app-calendar-viewport "Wed 17 18/25 1 Job Thu 18 18/25 1 Job Fri 19 18/25 1 Job Sat 20 Sun 21 Mon 22 1…" at bounding box center [273, 146] width 547 height 179
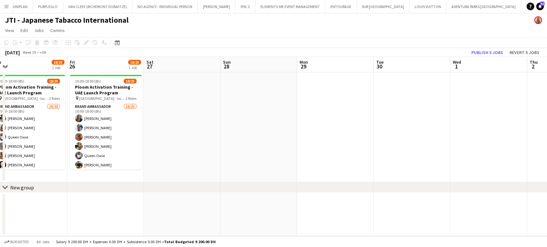
drag, startPoint x: 165, startPoint y: 96, endPoint x: 109, endPoint y: 96, distance: 56.4
click at [109, 96] on app-calendar-viewport "Sun 21 Mon 22 18/25 1 Job Tue 23 18/25 1 Job Wed 24 18/25 1 Job Thu 25 18/25 1 …" at bounding box center [273, 146] width 547 height 179
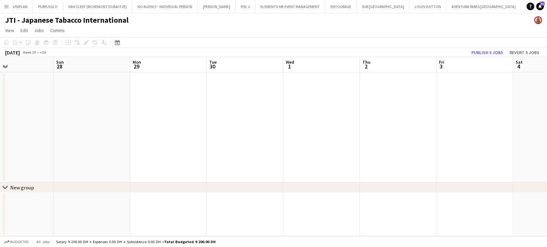
drag, startPoint x: 259, startPoint y: 124, endPoint x: 481, endPoint y: 191, distance: 232.5
click at [479, 191] on div "chevron-right New group Thu 25 18/25 1 Job Fri 26 18/25 1 Job Sat 27 Sun 28 Mon…" at bounding box center [273, 146] width 547 height 179
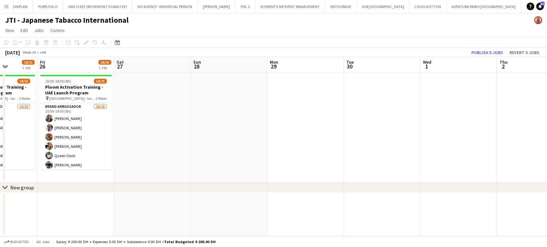
drag, startPoint x: 397, startPoint y: 138, endPoint x: 544, endPoint y: 189, distance: 155.8
click at [546, 189] on div "chevron-right New group Tue 23 18/25 1 Job Wed 24 18/25 1 Job Thu 25 18/25 1 Jo…" at bounding box center [273, 146] width 547 height 179
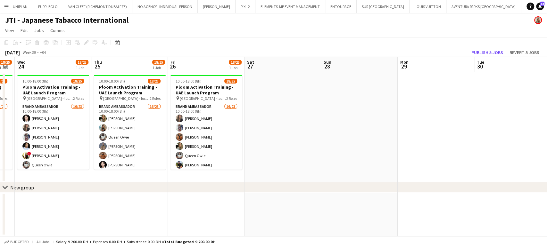
drag, startPoint x: 284, startPoint y: 116, endPoint x: 493, endPoint y: 142, distance: 210.5
click at [508, 143] on app-calendar-viewport "Mon 22 18/25 1 Job Tue 23 18/25 1 Job Wed 24 18/25 1 Job Thu 25 18/25 1 Job Fri…" at bounding box center [273, 146] width 547 height 179
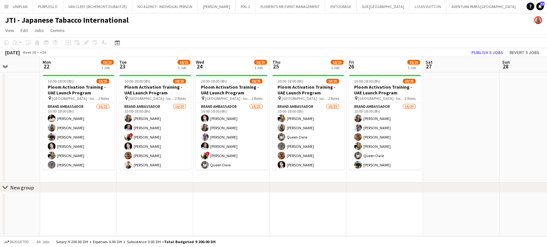
drag, startPoint x: 367, startPoint y: 125, endPoint x: 423, endPoint y: 145, distance: 59.2
click at [488, 161] on app-calendar-viewport "Fri 19 18/25 1 Job Sat 20 Sun 21 Mon 22 18/25 1 Job Tue 23 18/25 1 Job Wed 24 1…" at bounding box center [273, 146] width 547 height 179
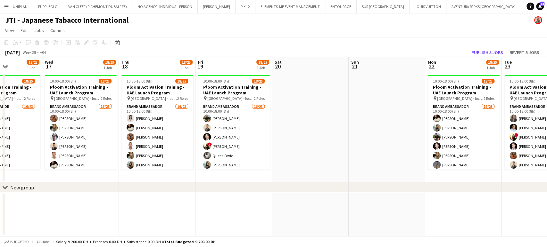
click at [497, 177] on app-calendar-viewport "Sun 14 Mon 15 18/25 1 Job Tue 16 18/25 1 Job Wed 17 18/25 1 Job Thu 18 18/25 1 …" at bounding box center [273, 146] width 547 height 179
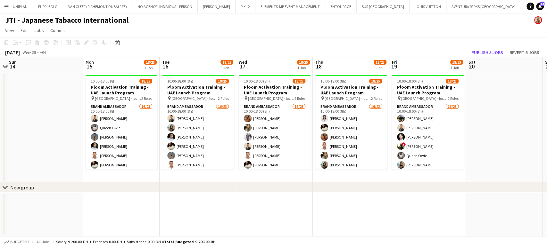
click at [546, 178] on app-calendar-viewport "Fri 12 24/29 1 Job Sat 13 Sun 14 Mon 15 18/25 1 Job Tue 16 18/25 1 Job Wed 17 1…" at bounding box center [273, 146] width 547 height 179
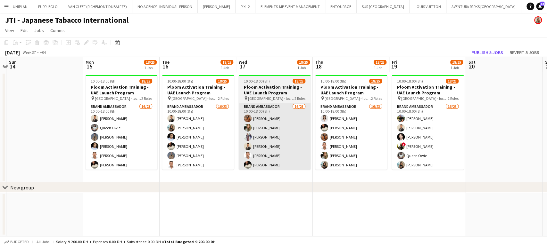
drag, startPoint x: 369, startPoint y: 94, endPoint x: 515, endPoint y: 140, distance: 153.3
click at [520, 138] on app-calendar-viewport "Fri 12 24/29 1 Job Sat 13 Sun 14 Mon 15 18/25 1 Job Tue 16 18/25 1 Job Wed 17 1…" at bounding box center [273, 146] width 547 height 179
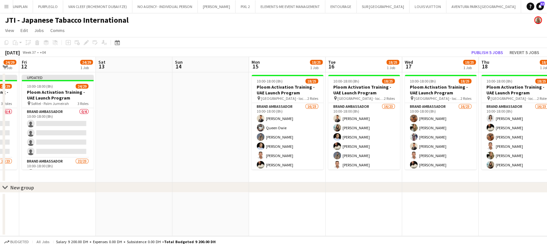
drag, startPoint x: 300, startPoint y: 121, endPoint x: 489, endPoint y: 183, distance: 199.0
click at [546, 193] on app-calendar-viewport "Tue 9 24/29 1 Job Wed 10 24/29 1 Job Thu 11 24/29 1 Job Fri 12 24/29 1 Job Sat …" at bounding box center [273, 146] width 547 height 179
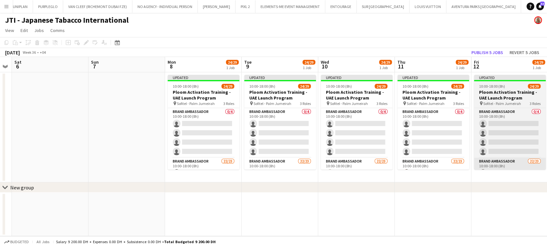
drag, startPoint x: 432, startPoint y: 141, endPoint x: 511, endPoint y: 169, distance: 83.5
click at [512, 168] on app-calendar-viewport "Thu 4 Fri 5 Sat 6 Sun 7 Mon 8 24/29 1 Job Tue 9 24/29 1 Job Wed 10 24/29 1 Job …" at bounding box center [273, 146] width 547 height 179
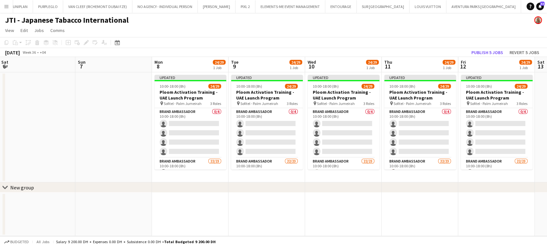
scroll to position [0, 157]
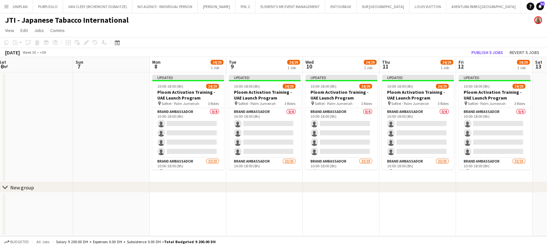
click at [437, 134] on app-calendar-viewport "Thu 4 Fri 5 Sat 6 Sun 7 Mon 8 24/29 1 Job Tue 9 24/29 1 Job Wed 10 24/29 1 Job …" at bounding box center [273, 146] width 547 height 179
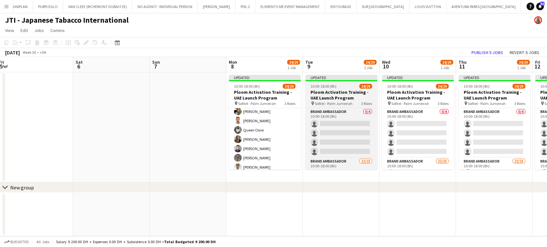
scroll to position [54, 0]
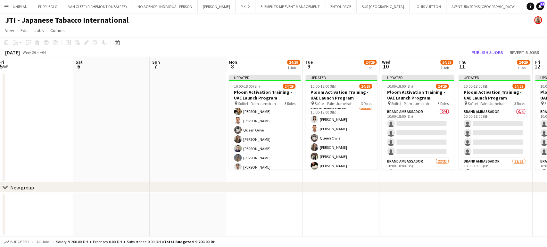
drag, startPoint x: 485, startPoint y: 58, endPoint x: 162, endPoint y: 23, distance: 325.4
click at [162, 23] on app-board "JTI - Japanese Tabacco International View Day view expanded Day view collapsed …" at bounding box center [273, 130] width 547 height 234
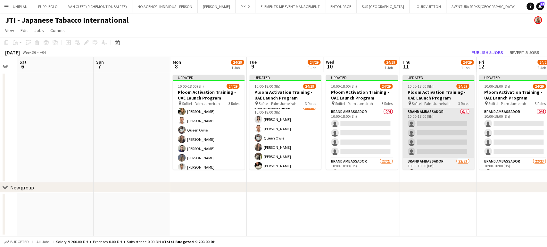
drag, startPoint x: 485, startPoint y: 146, endPoint x: 115, endPoint y: 117, distance: 371.4
click at [140, 122] on app-calendar-viewport "Wed 3 Thu 4 Fri 5 Sat 6 Sun 7 Mon 8 24/29 1 Job Tue 9 24/29 1 Job Wed 10 24/29 …" at bounding box center [273, 146] width 547 height 179
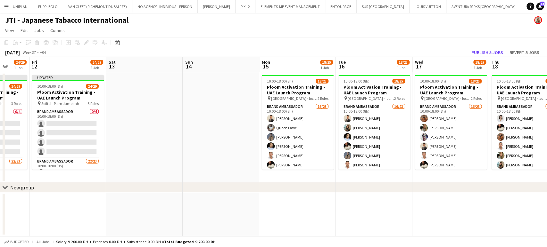
scroll to position [0, 268]
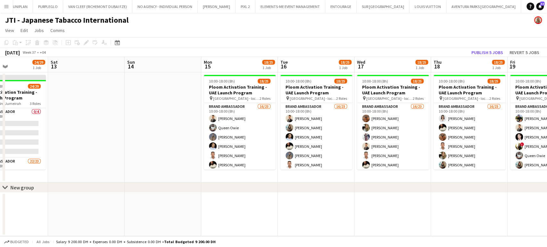
drag, startPoint x: 228, startPoint y: 116, endPoint x: 160, endPoint y: 111, distance: 68.7
click at [166, 113] on app-calendar-viewport "Tue 9 24/29 1 Job Wed 10 24/29 1 Job Thu 11 24/29 1 Job Fri 12 24/29 1 Job Sat …" at bounding box center [273, 146] width 547 height 179
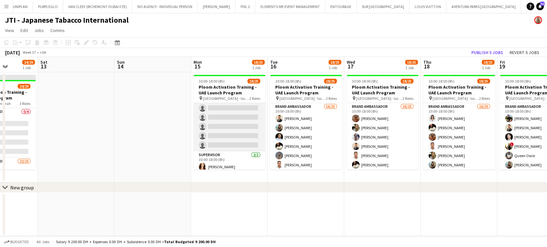
scroll to position [190, 0]
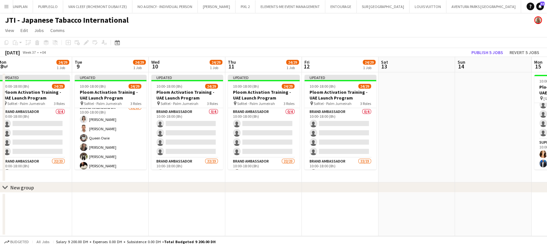
drag, startPoint x: 120, startPoint y: 113, endPoint x: 461, endPoint y: 215, distance: 355.7
click at [461, 215] on app-calendar-viewport "Sat 6 Sun 7 Mon 8 24/29 1 Job Tue 9 24/29 1 Job Wed 10 24/29 1 Job Thu 11 24/29…" at bounding box center [273, 146] width 547 height 179
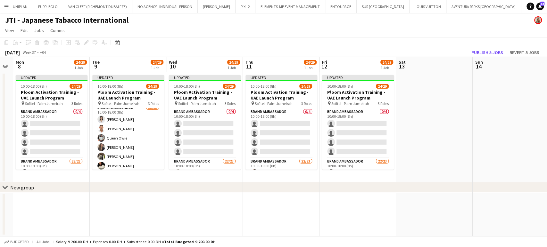
drag, startPoint x: 397, startPoint y: 142, endPoint x: 459, endPoint y: 142, distance: 61.8
click at [458, 142] on app-calendar-viewport "Sat 6 Sun 7 Mon 8 24/29 1 Job Tue 9 24/29 1 Job Wed 10 24/29 1 Job Thu 11 24/29…" at bounding box center [273, 146] width 547 height 179
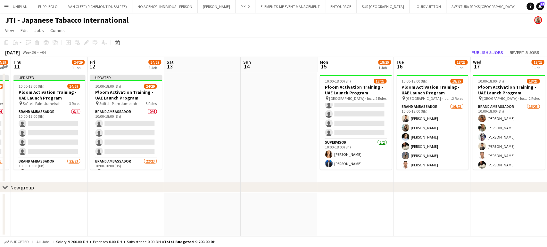
drag, startPoint x: 209, startPoint y: 94, endPoint x: 75, endPoint y: 94, distance: 134.2
click at [75, 94] on app-calendar-viewport "Sun 7 Mon 8 24/29 1 Job Tue 9 24/29 1 Job Wed 10 24/29 1 Job Thu 11 24/29 1 Job…" at bounding box center [273, 146] width 547 height 179
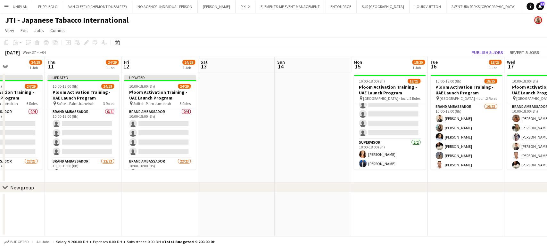
drag, startPoint x: 325, startPoint y: 138, endPoint x: 53, endPoint y: 103, distance: 274.1
click at [53, 103] on app-calendar-viewport "Sun 7 Mon 8 24/29 1 Job Tue 9 24/29 1 Job Wed 10 24/29 1 Job Thu 11 24/29 1 Job…" at bounding box center [273, 146] width 547 height 179
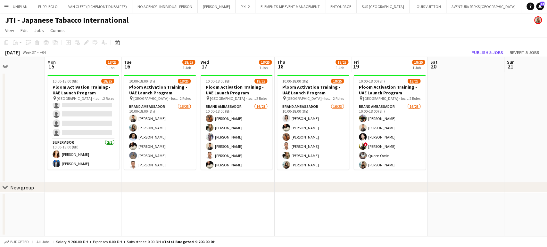
drag, startPoint x: 309, startPoint y: 148, endPoint x: 82, endPoint y: 132, distance: 228.0
click at [82, 132] on app-calendar-viewport "Thu 11 24/29 1 Job Fri 12 24/29 1 Job Sat 13 Sun 14 Mon 15 18/25 1 Job Tue 16 1…" at bounding box center [273, 146] width 547 height 179
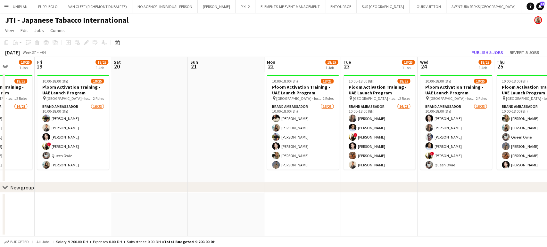
drag, startPoint x: 357, startPoint y: 174, endPoint x: 89, endPoint y: 112, distance: 275.5
click at [105, 116] on app-calendar-viewport "Mon 15 18/25 1 Job Tue 16 18/25 1 Job Wed 17 18/25 1 Job Thu 18 18/25 1 Job Fri…" at bounding box center [273, 146] width 547 height 179
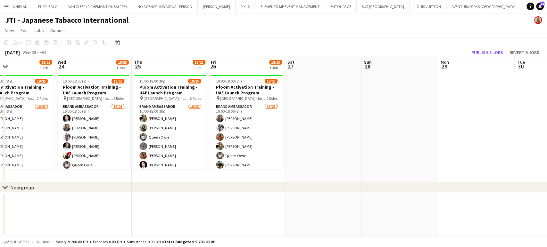
drag, startPoint x: 346, startPoint y: 157, endPoint x: 223, endPoint y: 122, distance: 128.2
click at [223, 122] on app-calendar-viewport "Fri 19 18/25 1 Job Sat 20 Sun 21 Mon 22 18/25 1 Job Tue 23 18/25 1 Job Wed 24 1…" at bounding box center [273, 146] width 547 height 179
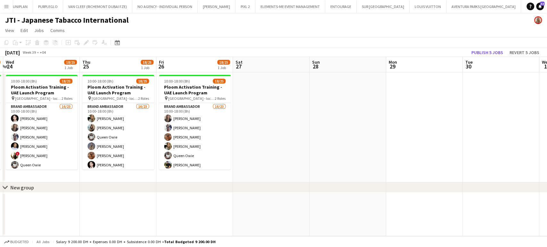
drag, startPoint x: 219, startPoint y: 140, endPoint x: 440, endPoint y: 186, distance: 225.7
click at [440, 185] on div "chevron-right New group Sun 21 Mon 22 18/25 1 Job Tue 23 18/25 1 Job Wed 24 18/…" at bounding box center [273, 146] width 547 height 179
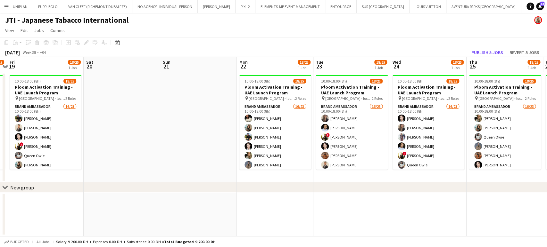
drag, startPoint x: 362, startPoint y: 165, endPoint x: 532, endPoint y: 213, distance: 176.9
click at [546, 215] on app-calendar-viewport "Wed 17 18/25 1 Job Thu 18 18/25 1 Job Fri 19 18/25 1 Job Sat 20 Sun 21 Mon 22 1…" at bounding box center [273, 146] width 547 height 179
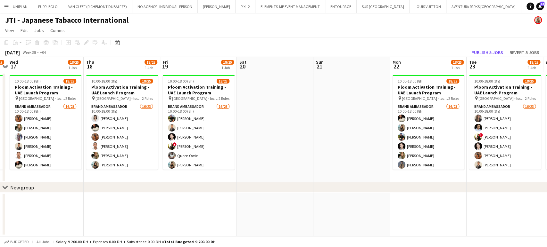
drag, startPoint x: 531, startPoint y: 211, endPoint x: 509, endPoint y: 208, distance: 22.3
click at [531, 211] on app-calendar-viewport "Mon 15 18/25 1 Job Tue 16 18/25 1 Job Wed 17 18/25 1 Job Thu 18 18/25 1 Job Fri…" at bounding box center [273, 146] width 547 height 179
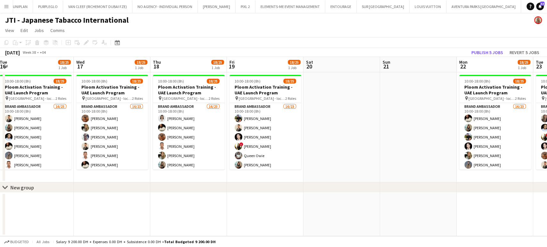
drag
click at [156, 85] on app-calendar-viewport "Sat 13 Sun 14 Mon 15 18/25 1 Job Tue 16 18/25 1 Job Wed 17 18/25 1 Job Thu 18 1…" at bounding box center [273, 146] width 547 height 179
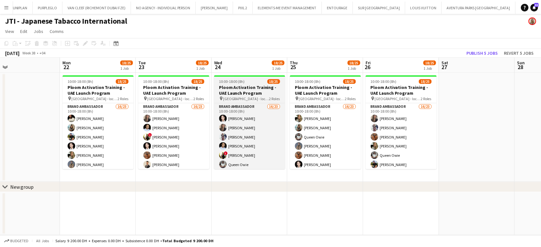
scroll to position [0, 256]
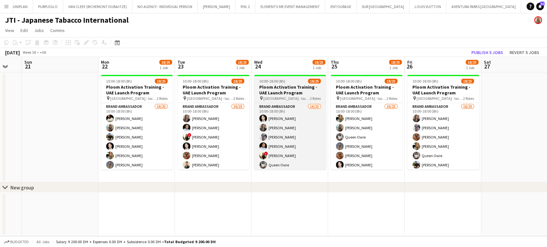
click at [91, 100] on app-calendar-viewport "Wed 17 18/25 1 Job Thu 18 18/25 1 Job Fri 19 18/25 1 Job Sat 20 Sun 21 Mon 22 1…" at bounding box center [273, 146] width 547 height 179
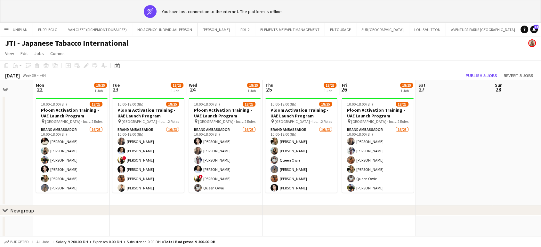
click at [376, 201] on app-calendar-viewport "Sat 20 Sun 21 Mon 22 18/25 1 Job Tue 23 18/25 1 Job Wed 24 18/25 1 Job Thu 25 1…" at bounding box center [270, 169] width 541 height 179
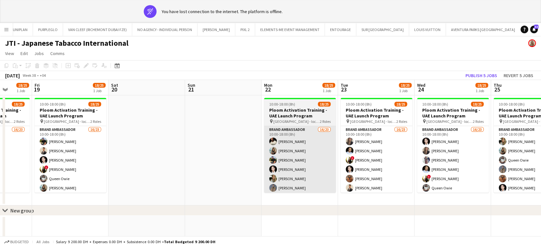
click at [414, 174] on app-calendar-viewport "Thu 18 18/25 1 Job Fri 19 18/25 1 Job Sat 20 Sun 21 Mon 22 18/25 1 Job Tue 23 1…" at bounding box center [270, 169] width 541 height 179
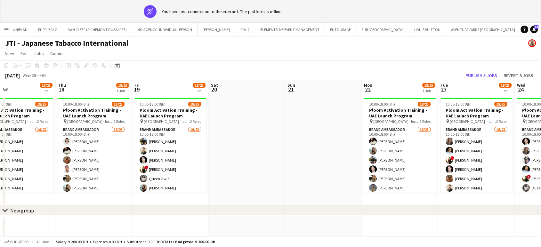
click at [473, 184] on app-calendar-viewport "Mon 15 18/25 1 Job Tue 16 18/25 1 Job Wed 17 18/25 1 Job Thu 18 18/25 1 Job Fri…" at bounding box center [270, 169] width 541 height 179
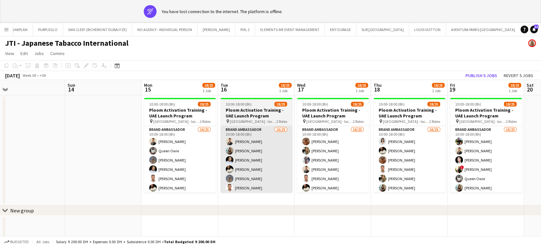
click at [431, 166] on app-calendar-viewport "Thu 11 24/29 1 Job Fri 12 24/29 1 Job Sat 13 Sun 14 Mon 15 18/25 1 Job Tue 16 1…" at bounding box center [270, 169] width 541 height 179
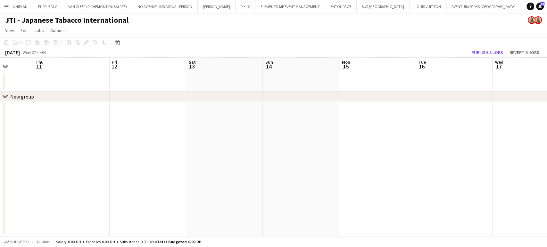
click at [420, 149] on app-calendar-viewport "Mon 8 Tue 9 Wed 10 Thu 11 Fri 12 Sat 13 Sun 14 Mon 15 Tue 16 Wed 17 Thu 18 Fri …" at bounding box center [273, 146] width 547 height 179
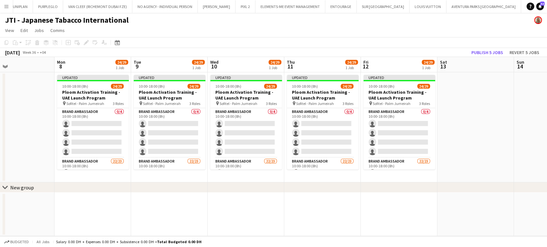
click at [22, 187] on div "New group" at bounding box center [22, 187] width 24 height 6
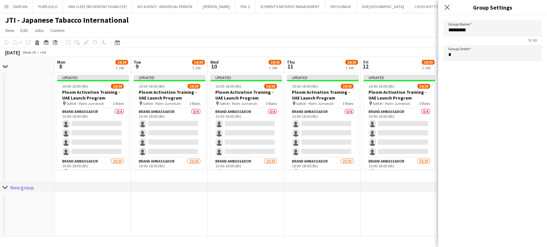
click at [53, 41] on icon "Ungroup" at bounding box center [55, 42] width 5 height 5
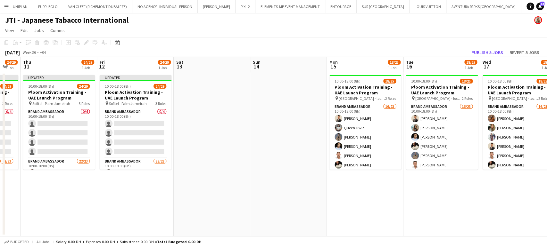
click at [201, 137] on app-calendar-viewport "Sun 7 Mon 8 24/29 1 Job Tue 9 24/29 1 Job Wed 10 24/29 1 Job Thu 11 24/29 1 Job…" at bounding box center [273, 146] width 547 height 179
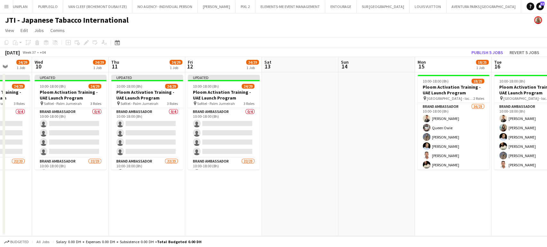
click at [465, 168] on app-calendar-viewport "Sun 7 Mon 8 24/29 1 Job Tue 9 24/29 1 Job Wed 10 24/29 1 Job Thu 11 24/29 1 Job…" at bounding box center [273, 146] width 547 height 179
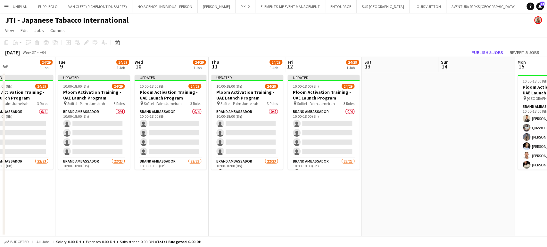
click at [436, 149] on app-calendar-viewport "Sat 6 Sun 7 Mon 8 24/29 1 Job Tue 9 24/29 1 Job Wed 10 24/29 1 Job Thu 11 24/29…" at bounding box center [273, 146] width 547 height 179
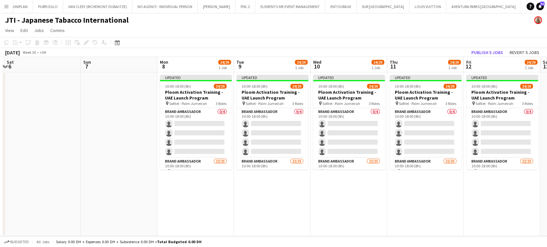
click at [55, 114] on app-calendar-viewport "Wed 3 Thu 4 Fri 5 Sat 6 Sun 7 Mon 8 24/29 1 Job Tue 9 24/29 1 Job Wed 10 24/29 …" at bounding box center [273, 146] width 547 height 179
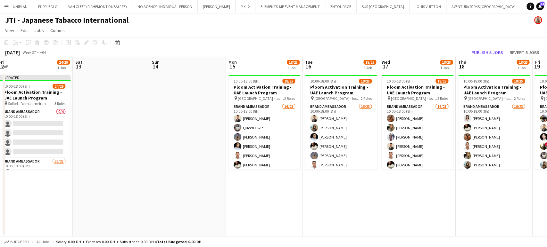
click at [80, 79] on app-calendar-viewport "Mon 8 24/29 1 Job Tue 9 24/29 1 Job Wed 10 24/29 1 Job Thu 11 24/29 1 Job Fri 1…" at bounding box center [273, 146] width 547 height 179
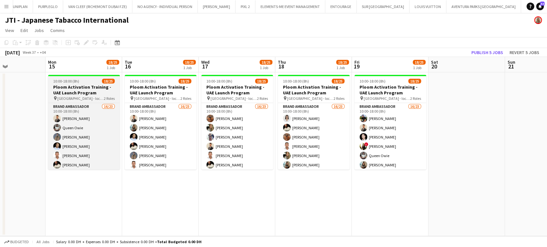
click at [83, 90] on h3 "Ploom Activation Training - UAE Launch Program" at bounding box center [84, 90] width 72 height 12
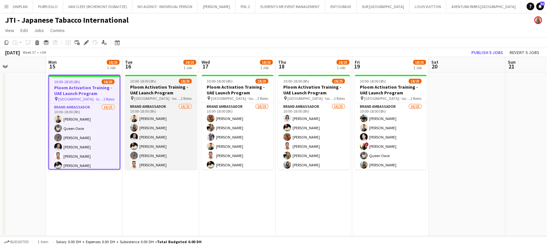
click at [154, 90] on h3 "Ploom Activation Training - UAE Launch Program" at bounding box center [161, 90] width 72 height 12
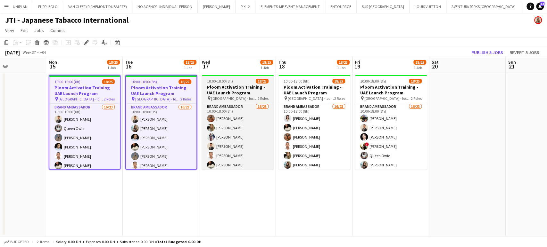
click at [241, 100] on span "Dubai - locations TBC" at bounding box center [234, 98] width 46 height 5
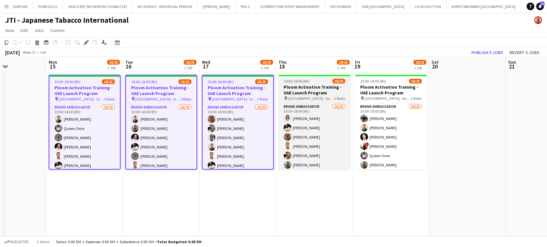
click at [346, 87] on h3 "Ploom Activation Training - UAE Launch Program" at bounding box center [314, 90] width 72 height 12
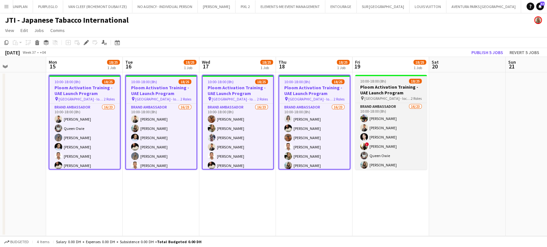
click at [388, 96] on span "Dubai - locations TBC" at bounding box center [387, 98] width 46 height 5
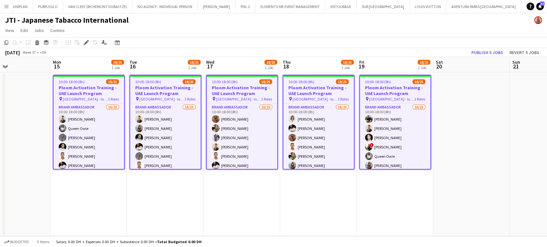
click at [0, 140] on app-calendar-viewport "Fri 12 24/29 1 Job Sat 13 Sun 14 Mon 15 18/25 1 Job Tue 16 18/25 1 Job Wed 17 1…" at bounding box center [273, 146] width 547 height 179
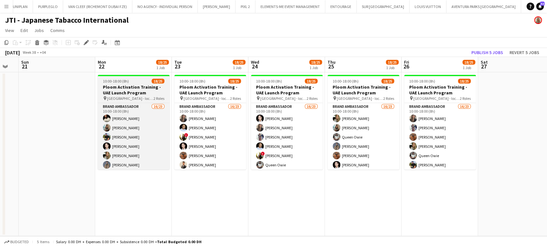
click at [143, 83] on div "10:00-18:00 (8h) 18/25" at bounding box center [134, 81] width 72 height 5
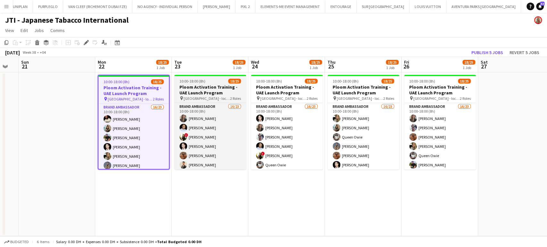
click at [213, 87] on h3 "Ploom Activation Training - UAE Launch Program" at bounding box center [210, 90] width 72 height 12
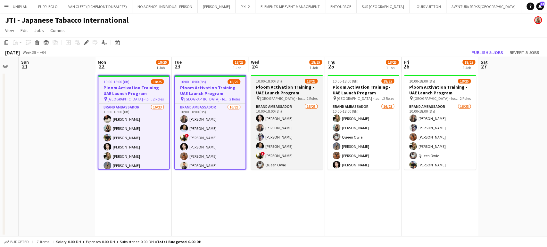
click at [287, 93] on h3 "Ploom Activation Training - UAE Launch Program" at bounding box center [287, 90] width 72 height 12
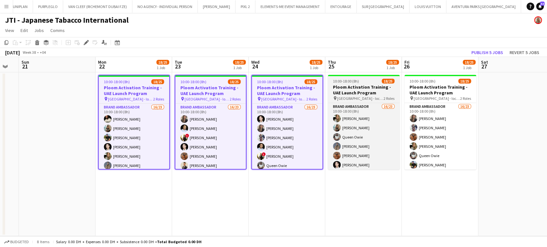
click at [382, 88] on h3 "Ploom Activation Training - UAE Launch Program" at bounding box center [364, 90] width 72 height 12
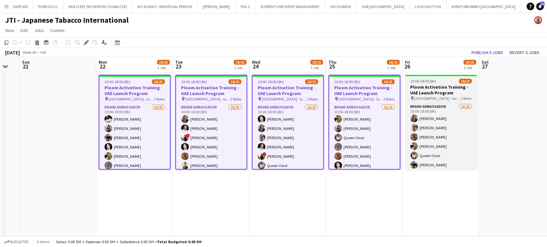
click at [427, 91] on h3 "Ploom Activation Training - UAE Launch Program" at bounding box center [441, 90] width 72 height 12
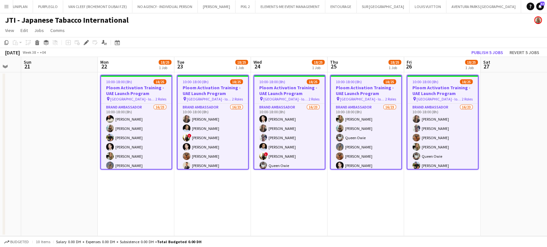
click at [24, 71] on app-calendar-viewport "Thu 18 18/25 1 Job Fri 19 18/25 1 Job Sat 20 Sun 21 Mon 22 18/25 1 Job Tue 23 1…" at bounding box center [273, 146] width 547 height 179
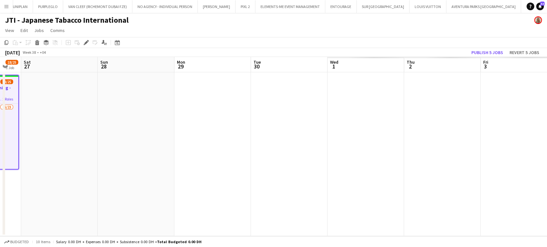
scroll to position [0, 224]
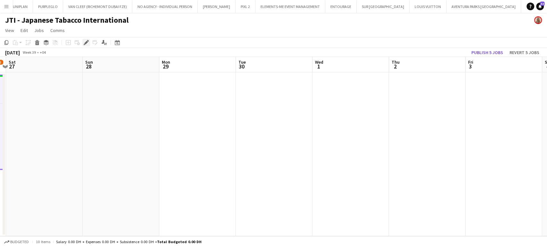
click at [89, 43] on div "Edit" at bounding box center [86, 43] width 8 height 8
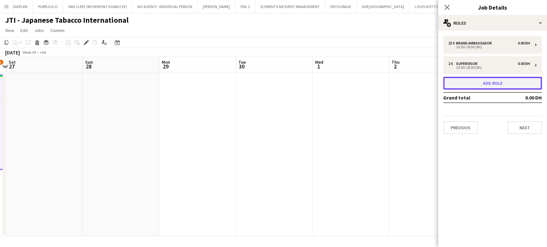
click at [471, 88] on button "Add role" at bounding box center [492, 83] width 99 height 13
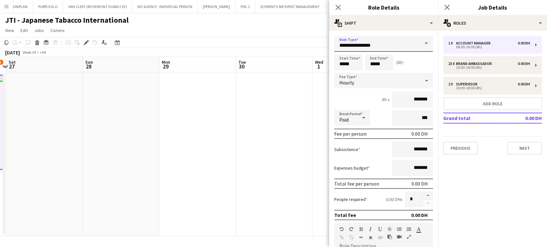
drag, startPoint x: 377, startPoint y: 43, endPoint x: 320, endPoint y: 35, distance: 57.3
click at [320, 35] on body "Menu Boards Boards Boards All jobs Status Workforce Workforce My Workforce Recr…" at bounding box center [273, 123] width 547 height 247
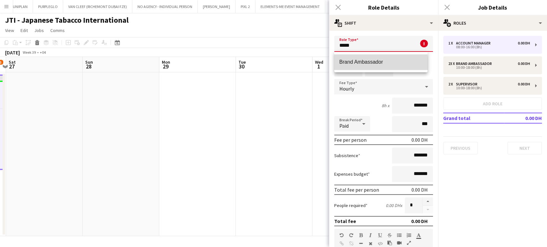
click at [363, 64] on span "Brand Ambassador" at bounding box center [380, 62] width 83 height 6
type input "**********"
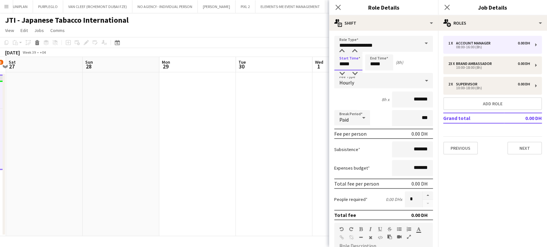
drag, startPoint x: 344, startPoint y: 63, endPoint x: 299, endPoint y: 55, distance: 45.2
click at [299, 55] on body "Menu Boards Boards Boards All jobs Status Workforce Workforce My Workforce Recr…" at bounding box center [273, 123] width 547 height 247
type input "*****"
click at [374, 65] on input "*****" at bounding box center [379, 62] width 28 height 16
type input "*****"
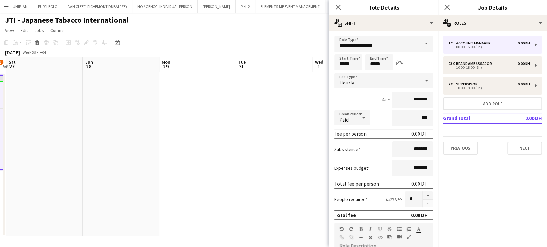
click at [398, 84] on div "Hourly" at bounding box center [377, 80] width 86 height 15
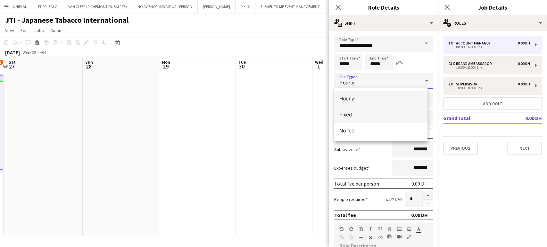
click at [362, 113] on span "Fixed" at bounding box center [380, 115] width 83 height 6
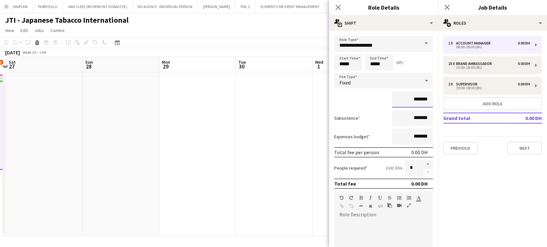
click at [403, 98] on input "*******" at bounding box center [412, 100] width 41 height 16
type input "*********"
click at [423, 165] on button "button" at bounding box center [427, 164] width 10 height 8
click at [427, 162] on button "button" at bounding box center [427, 164] width 10 height 8
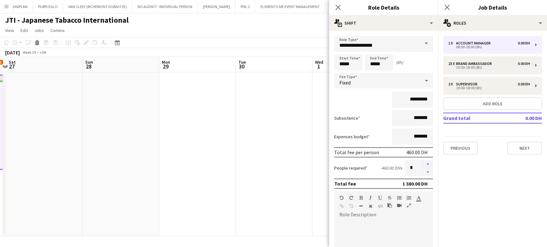
type input "*"
click at [343, 168] on label "People required" at bounding box center [350, 168] width 33 height 6
click at [256, 159] on app-date-cell at bounding box center [274, 154] width 77 height 164
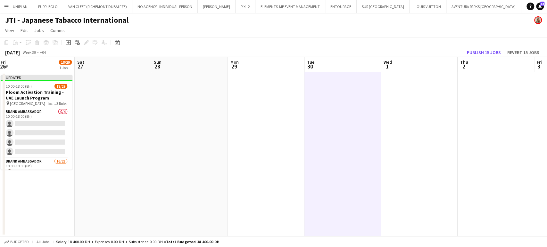
drag, startPoint x: 373, startPoint y: 137, endPoint x: 476, endPoint y: 137, distance: 102.2
click at [469, 137] on app-calendar-viewport "Wed 24 18/29 1 Job Thu 25 18/29 1 Job Fri 26 18/29 1 Job Sat 27 Sun 28 Mon 29 T…" at bounding box center [273, 146] width 547 height 179
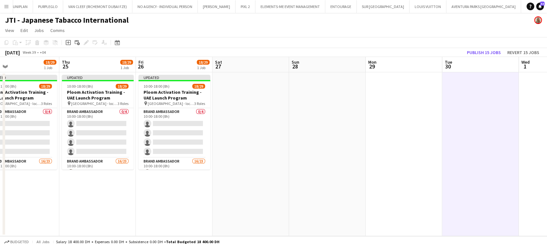
scroll to position [0, 137]
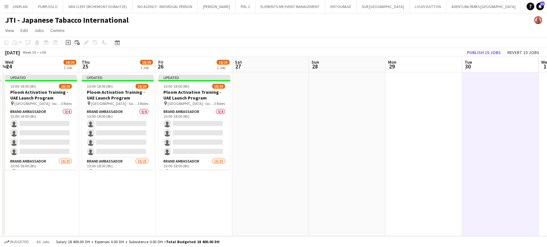
drag, startPoint x: 171, startPoint y: 145, endPoint x: 357, endPoint y: 145, distance: 186.4
click at [357, 145] on app-calendar-viewport "Mon 22 18/29 1 Job Tue 23 18/29 1 Job Wed 24 18/29 1 Job Thu 25 18/29 1 Job Fri…" at bounding box center [273, 146] width 547 height 179
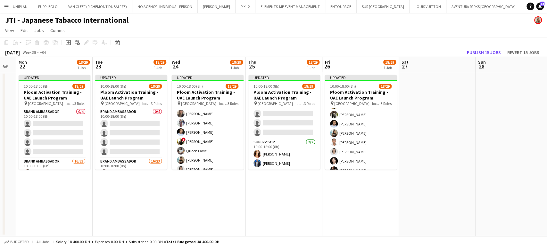
scroll to position [67, 0]
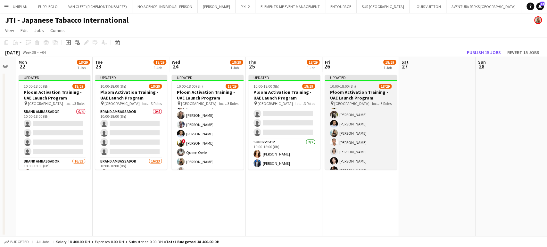
click at [357, 89] on app-job-card "Updated 10:00-18:00 (8h) 18/29 Ploom Activation Training - UAE Launch Program p…" at bounding box center [361, 122] width 72 height 95
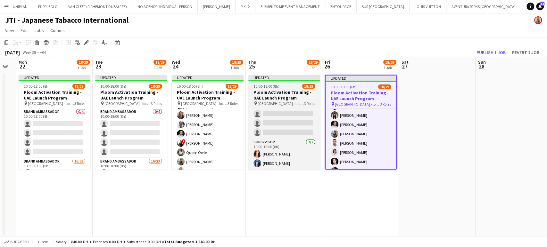
click at [282, 96] on h3 "Ploom Activation Training - UAE Launch Program" at bounding box center [284, 95] width 72 height 12
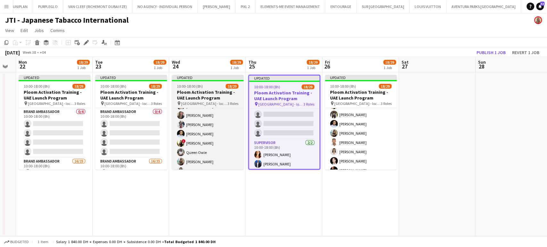
click at [190, 96] on h3 "Ploom Activation Training - UAE Launch Program" at bounding box center [208, 95] width 72 height 12
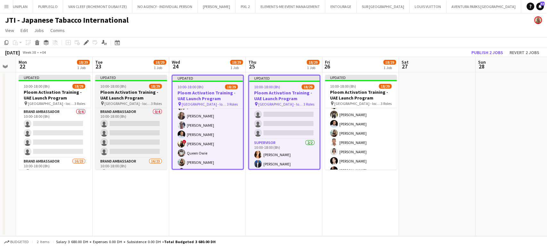
click at [142, 88] on div "10:00-18:00 (8h) 18/29" at bounding box center [131, 86] width 72 height 5
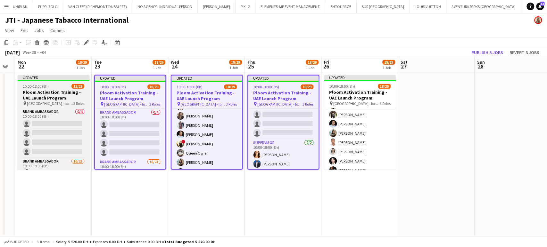
click at [50, 94] on h3 "Ploom Activation Training - UAE Launch Program" at bounding box center [54, 95] width 72 height 12
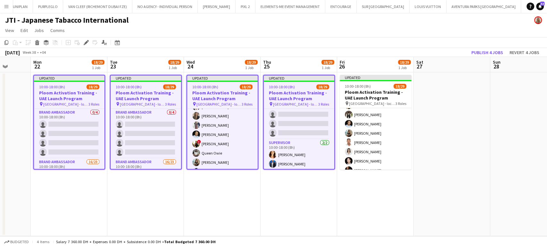
drag, startPoint x: 45, startPoint y: 102, endPoint x: 286, endPoint y: 129, distance: 243.4
click at [398, 125] on app-calendar-viewport "Sat 20 Sun 21 Mon 22 18/29 1 Job Tue 23 18/29 1 Job Wed 24 18/29 1 Job Thu 25 1…" at bounding box center [273, 146] width 547 height 179
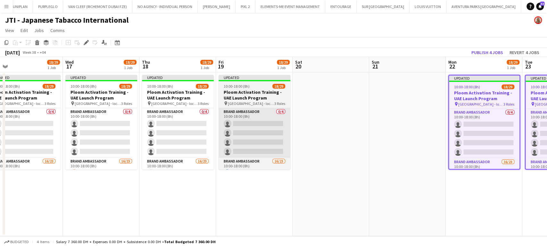
drag, startPoint x: 292, startPoint y: 129, endPoint x: 310, endPoint y: 117, distance: 21.6
click at [318, 129] on app-calendar-viewport "Sun 14 Mon 15 18/29 1 Job Tue 16 18/29 1 Job Wed 17 18/29 1 Job Thu 18 18/29 1 …" at bounding box center [273, 146] width 547 height 179
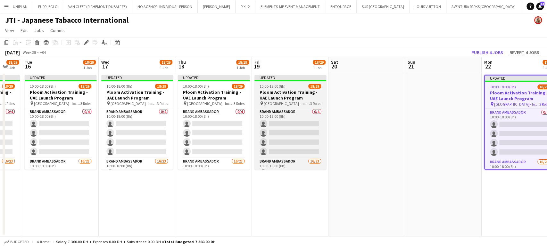
click at [279, 97] on h3 "Ploom Activation Training - UAE Launch Program" at bounding box center [290, 95] width 72 height 12
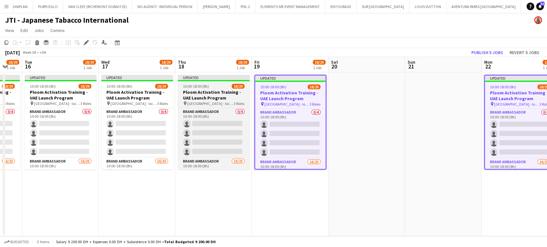
click at [204, 98] on h3 "Ploom Activation Training - UAE Launch Program" at bounding box center [214, 95] width 72 height 12
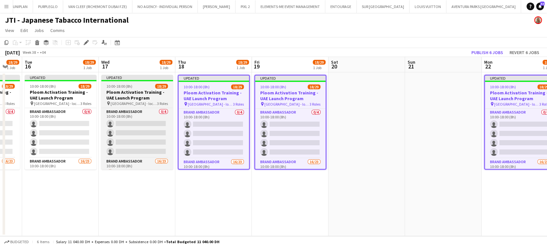
click at [141, 94] on h3 "Ploom Activation Training - UAE Launch Program" at bounding box center [137, 95] width 72 height 12
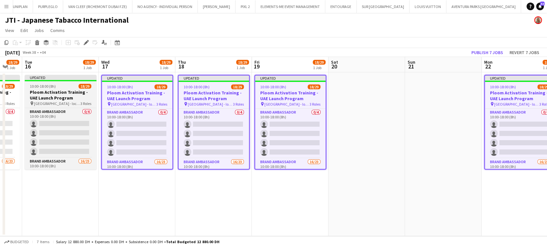
click at [58, 94] on h3 "Ploom Activation Training - UAE Launch Program" at bounding box center [61, 95] width 72 height 12
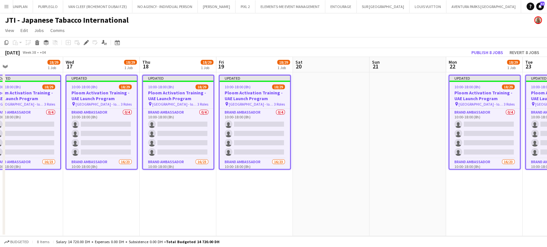
drag, startPoint x: 53, startPoint y: 99, endPoint x: 306, endPoint y: 108, distance: 252.6
click at [312, 107] on app-calendar-viewport "Sun 14 Mon 15 18/29 1 Job Tue 16 18/29 1 Job Wed 17 18/29 1 Job Thu 18 18/29 1 …" at bounding box center [273, 146] width 547 height 179
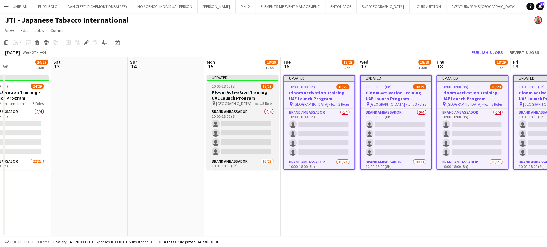
click at [246, 96] on h3 "Ploom Activation Training - UAE Launch Program" at bounding box center [243, 95] width 72 height 12
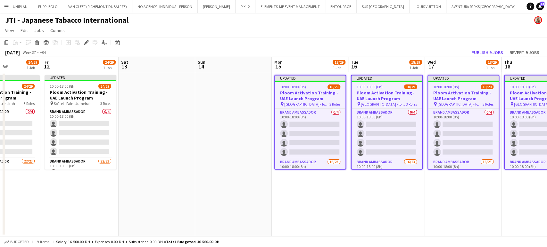
drag, startPoint x: 131, startPoint y: 114, endPoint x: 372, endPoint y: 108, distance: 241.3
click at [372, 108] on app-calendar-viewport "Wed 10 24/29 1 Job Thu 11 24/29 1 Job Fri 12 24/29 1 Job Sat 13 Sun 14 Mon 15 1…" at bounding box center [273, 146] width 547 height 179
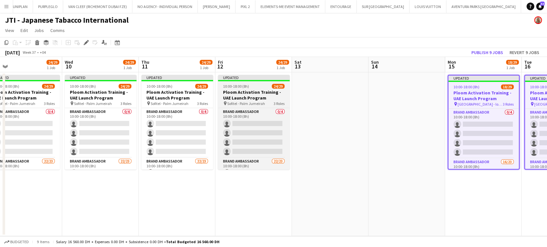
click at [236, 90] on h3 "Ploom Activation Training - UAE Launch Program" at bounding box center [254, 95] width 72 height 12
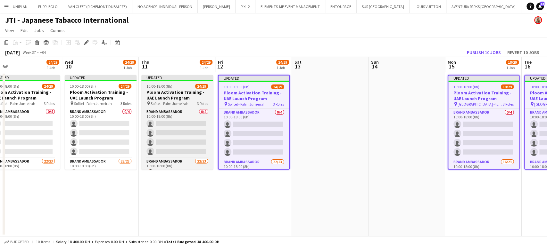
click at [177, 91] on h3 "Ploom Activation Training - UAE Launch Program" at bounding box center [177, 95] width 72 height 12
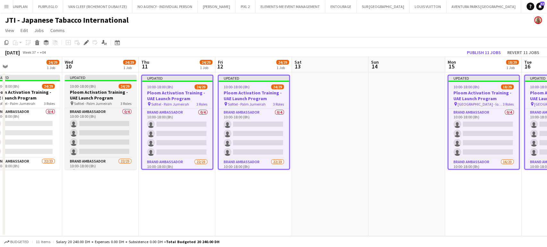
click at [117, 93] on h3 "Ploom Activation Training - UAE Launch Program" at bounding box center [101, 95] width 72 height 12
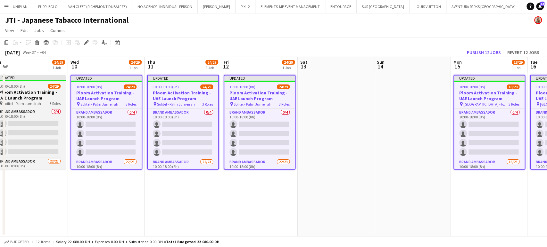
drag, startPoint x: 101, startPoint y: 112, endPoint x: 258, endPoint y: 105, distance: 157.1
click at [305, 118] on app-calendar-viewport "Sun 7 Mon 8 24/29 1 Job Tue 9 24/29 1 Job Wed 10 24/29 1 Job Thu 11 24/29 1 Job…" at bounding box center [273, 146] width 547 height 179
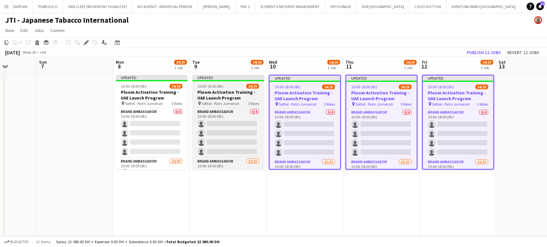
click at [218, 86] on span "10:00-18:00 (8h)" at bounding box center [210, 86] width 26 height 5
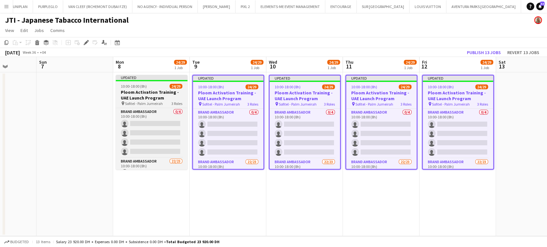
click at [173, 90] on h3 "Ploom Activation Training - UAE Launch Program" at bounding box center [152, 95] width 72 height 12
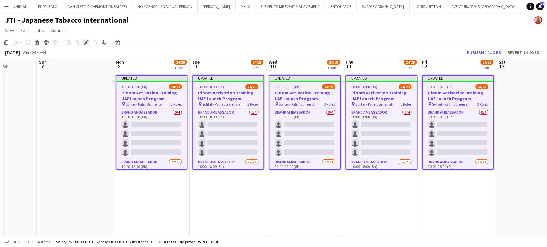
click at [86, 42] on icon at bounding box center [86, 43] width 4 height 4
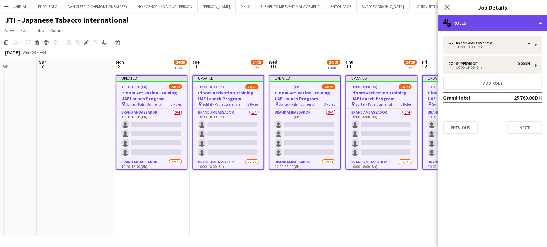
click at [534, 20] on div "multiple-users-add Roles" at bounding box center [492, 22] width 109 height 15
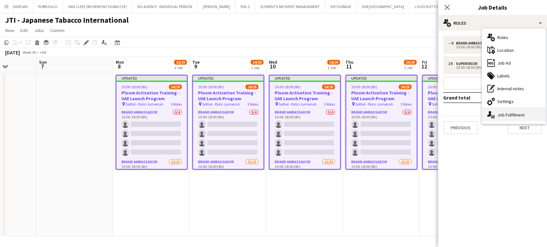
click at [517, 115] on div "single-neutral-actions-up-down Job Fulfilment" at bounding box center [513, 115] width 63 height 13
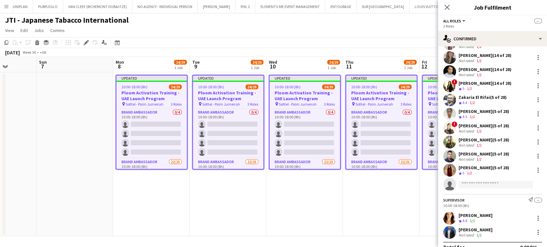
scroll to position [213, 0]
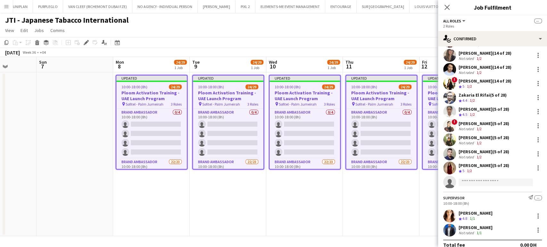
drag, startPoint x: 481, startPoint y: 110, endPoint x: 457, endPoint y: 110, distance: 23.7
click at [457, 110] on div "Aiesha Blair (5 of 28) Crew rating 4.5 1/2" at bounding box center [492, 111] width 109 height 13
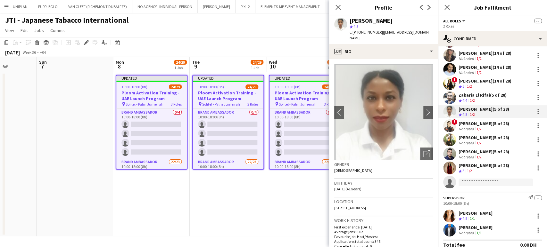
copy div "Aiesha Blair"
click at [198, 213] on app-date-cell "Updated 10:00-18:00 (8h) 24/29 Ploom Activation Training - UAE Launch Program p…" at bounding box center [228, 154] width 77 height 164
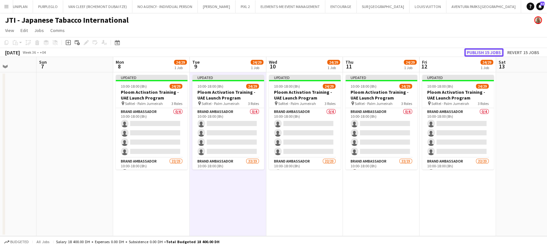
click at [482, 53] on button "Publish 15 jobs" at bounding box center [483, 52] width 39 height 8
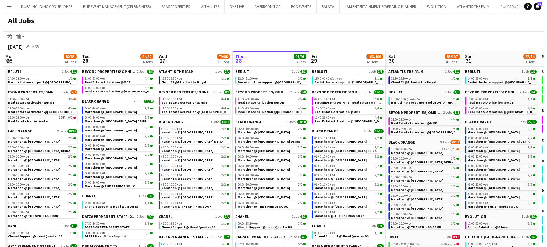
scroll to position [0, 153]
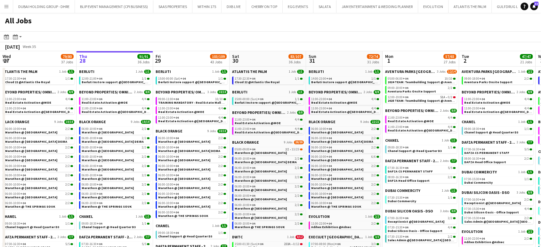
click at [2, 3] on button "Menu" at bounding box center [6, 6] width 13 height 13
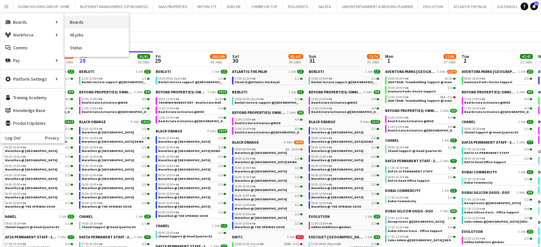
click at [80, 24] on link "Boards" at bounding box center [97, 22] width 64 height 13
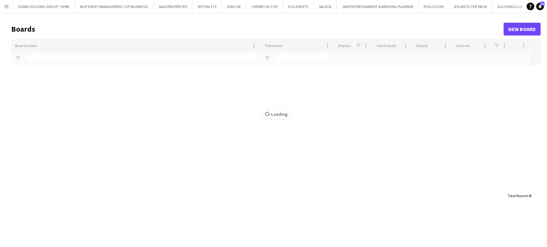
type input "***"
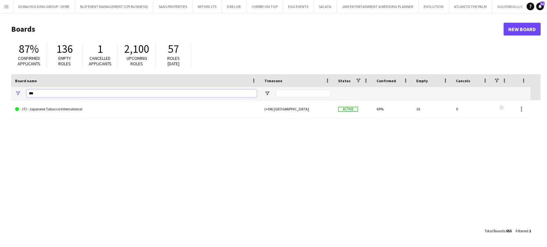
click at [0, 94] on main "Boards New Board 87% Confirmed applicants 136 Empty roles 1 Cancelled applicant…" at bounding box center [273, 130] width 547 height 234
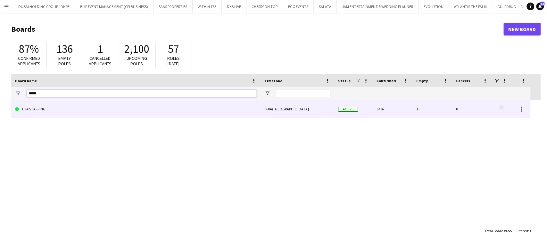
type input "*****"
click at [45, 111] on link "THA STAFFING" at bounding box center [136, 109] width 242 height 18
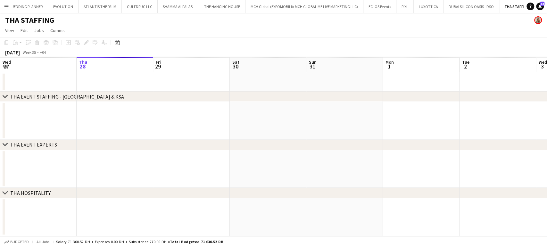
scroll to position [0, 371]
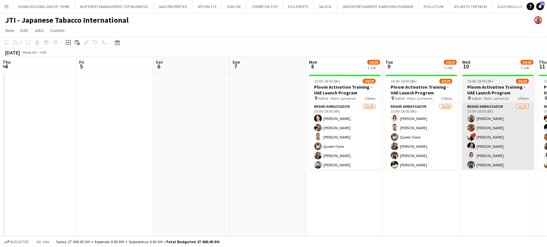
scroll to position [0, 193]
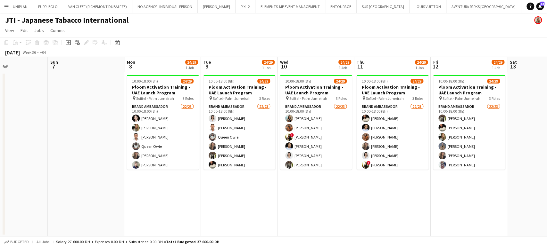
drag, startPoint x: 201, startPoint y: 165, endPoint x: 442, endPoint y: 165, distance: 240.9
click at [435, 165] on app-calendar-viewport "Thu 4 Fri 5 Sat 6 Sun 7 Mon 8 24/29 1 Job Tue 9 24/29 1 Job Wed 10 24/29 1 Job …" at bounding box center [273, 146] width 547 height 179
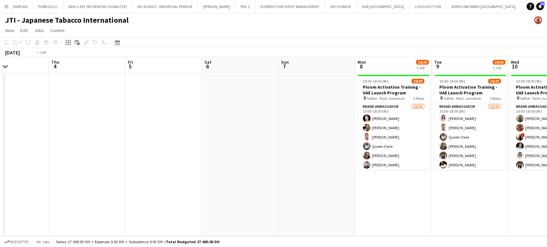
click at [457, 156] on app-calendar-viewport "Mon 1 Tue 2 Wed 3 Thu 4 Fri 5 Sat 6 Sun 7 Mon 8 24/29 1 Job Tue 9 24/29 1 Job W…" at bounding box center [273, 146] width 547 height 179
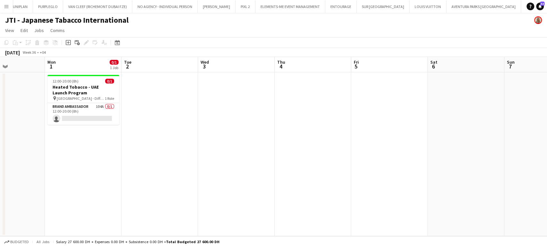
drag, startPoint x: 397, startPoint y: 140, endPoint x: 442, endPoint y: 142, distance: 45.2
click at [439, 142] on app-calendar-viewport "Fri 29 Sat 30 Sun 31 Mon 1 0/1 1 Job Tue 2 Wed 3 Thu 4 Fri 5 Sat 6 Sun 7 Mon 8 …" at bounding box center [273, 146] width 547 height 179
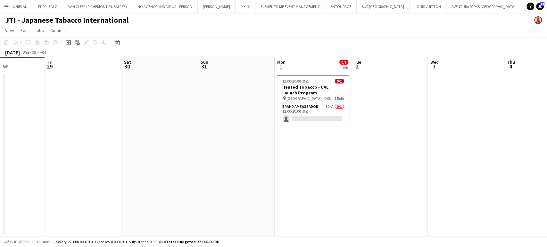
scroll to position [0, 168]
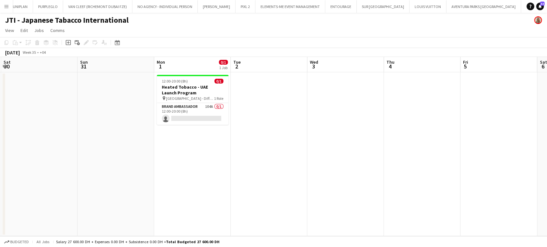
click at [267, 115] on app-calendar-viewport "Tue 26 Wed 27 Thu 28 Fri 29 Sat 30 Sun 31 Mon 1 0/1 1 Job Tue 2 Wed 3 Thu 4 Fri…" at bounding box center [273, 146] width 547 height 179
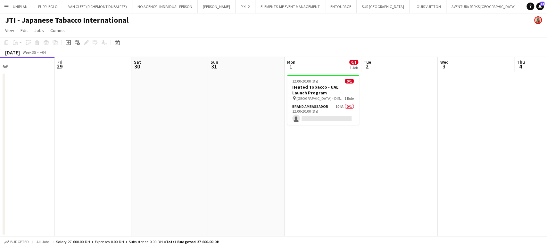
drag, startPoint x: 191, startPoint y: 126, endPoint x: 373, endPoint y: 129, distance: 182.3
click at [369, 129] on app-calendar-viewport "Tue 26 Wed 27 Thu 28 Fri 29 Sat 30 Sun 31 Mon 1 0/1 1 Job Tue 2 Wed 3 Thu 4 Fri…" at bounding box center [273, 146] width 547 height 179
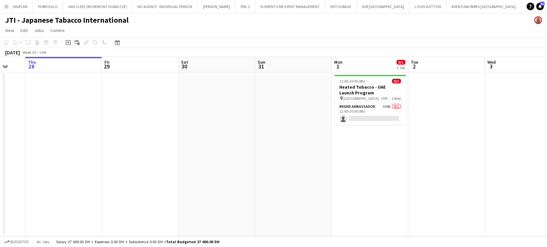
scroll to position [0, 204]
click at [352, 171] on app-date-cell "12:00-20:00 (8h) 0/1 Heated Tobacco - UAE Launch Program pin Dubai - Different …" at bounding box center [370, 154] width 77 height 164
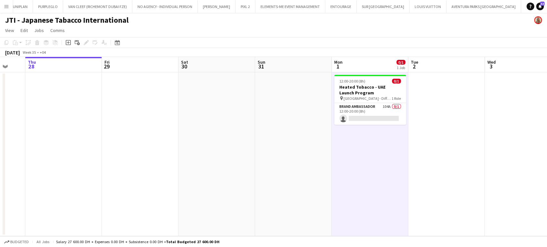
drag, startPoint x: 429, startPoint y: 126, endPoint x: 136, endPoint y: 64, distance: 299.0
click at [136, 64] on app-calendar-viewport "Mon 25 Tue 26 Wed 27 Thu 28 Fri 29 Sat 30 Sun 31 Mon 1 0/1 1 Job Tue 2 Wed 3 Th…" at bounding box center [273, 146] width 547 height 179
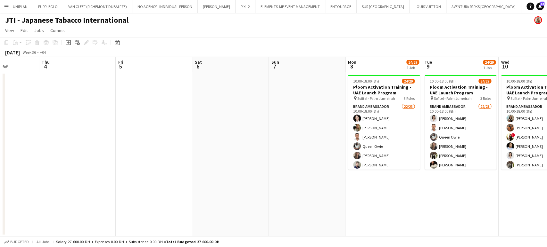
scroll to position [0, 188]
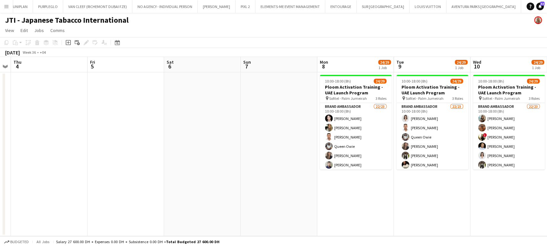
drag, startPoint x: 243, startPoint y: 81, endPoint x: 250, endPoint y: 89, distance: 9.8
click at [177, 81] on app-calendar-viewport "Sun 31 Mon 1 0/1 1 Job Tue 2 Wed 3 Thu 4 Fri 5 Sat 6 Sun 7 Mon 8 24/29 1 Job Tu…" at bounding box center [273, 146] width 547 height 179
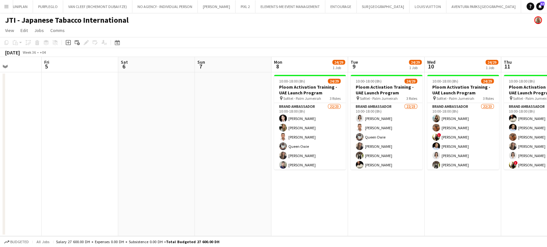
click at [267, 122] on app-date-cell at bounding box center [233, 154] width 77 height 164
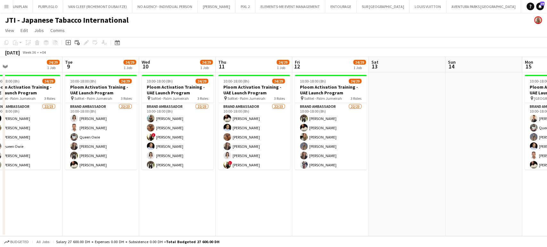
drag, startPoint x: 351, startPoint y: 145, endPoint x: 323, endPoint y: 145, distance: 28.2
click at [323, 145] on app-calendar-viewport "Thu 4 Fri 5 Sat 6 Sun 7 Mon 8 24/29 1 Job Tue 9 24/29 1 Job Wed 10 24/29 1 Job …" at bounding box center [273, 146] width 547 height 179
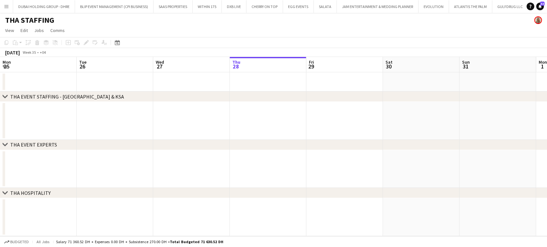
scroll to position [0, 153]
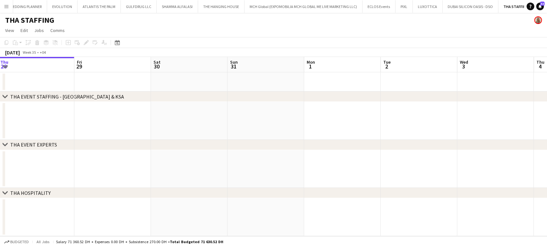
drag, startPoint x: 426, startPoint y: 119, endPoint x: 191, endPoint y: 119, distance: 235.4
click at [191, 119] on app-calendar-viewport "Mon 25 Tue 26 Wed 27 Thu 28 Fri 29 Sat 30 Sun 31 Mon 1 Tue 2 Wed 3 Thu 4 Fri 5 …" at bounding box center [273, 146] width 547 height 179
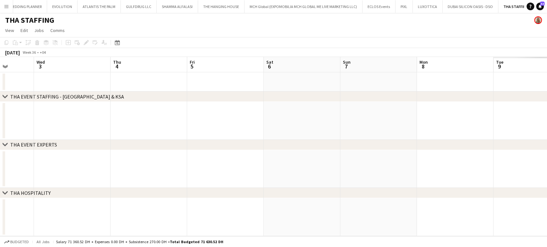
drag, startPoint x: 197, startPoint y: 121, endPoint x: 383, endPoint y: 117, distance: 185.5
click at [170, 121] on app-calendar-viewport "Sun 31 Mon 1 Tue 2 Wed 3 Thu 4 Fri 5 Sat 6 Sun 7 Mon 8 Tue 9 Wed 10 Thu 11 Fri …" at bounding box center [273, 146] width 547 height 179
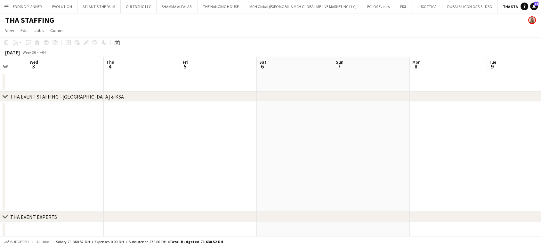
drag, startPoint x: 384, startPoint y: 120, endPoint x: 238, endPoint y: 114, distance: 145.9
click at [127, 120] on app-calendar-viewport "Sun 31 Mon 1 Tue 2 Wed 3 Thu 4 Fri 5 Sat 6 Sun 7 Mon 8 Tue 9 Wed 10 12/17 1 Job…" at bounding box center [270, 164] width 541 height 214
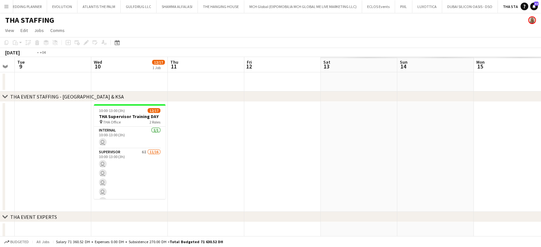
scroll to position [0, 252]
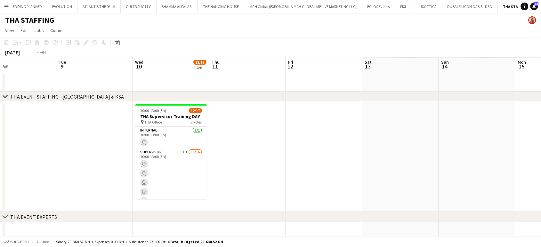
drag, startPoint x: 307, startPoint y: 148, endPoint x: 276, endPoint y: 153, distance: 31.2
click at [284, 148] on app-calendar-viewport "Fri 5 Sat 6 Sun 7 Mon 8 Tue 9 Wed 10 12/17 1 Job Thu 11 Fri 12 Sat 13 Sun 14 Mo…" at bounding box center [270, 164] width 541 height 214
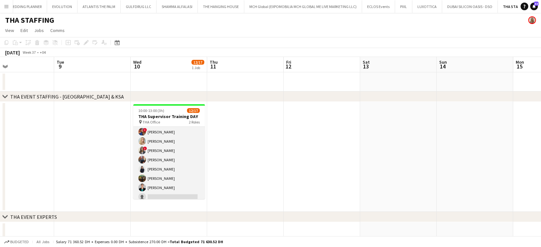
scroll to position [0, 0]
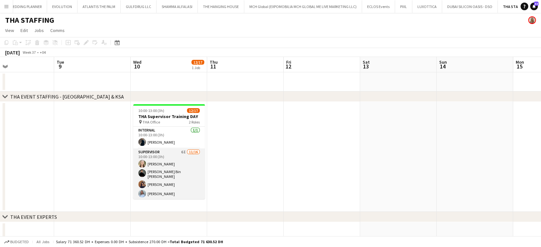
click at [187, 172] on app-card-role "Supervisor 6I [DATE] 10:00-13:00 (3h) [PERSON_NAME] [PERSON_NAME] Bin [PERSON_N…" at bounding box center [169, 230] width 72 height 163
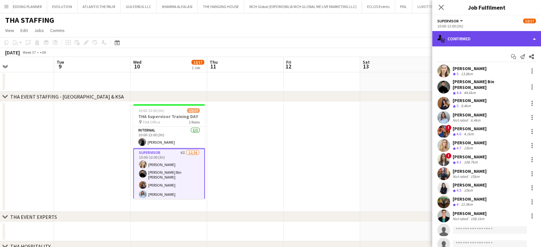
click at [531, 37] on div "single-neutral-actions-check-2 Confirmed" at bounding box center [486, 38] width 109 height 15
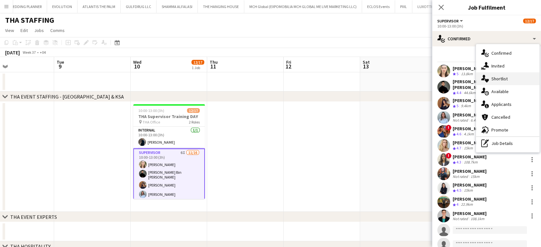
click at [498, 80] on div "single-neutral-actions-heart Shortlist" at bounding box center [507, 78] width 63 height 13
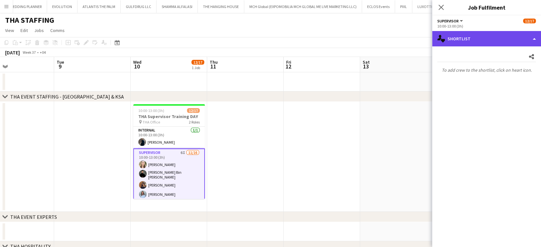
click at [517, 42] on div "single-neutral-actions-heart Shortlist" at bounding box center [486, 38] width 109 height 15
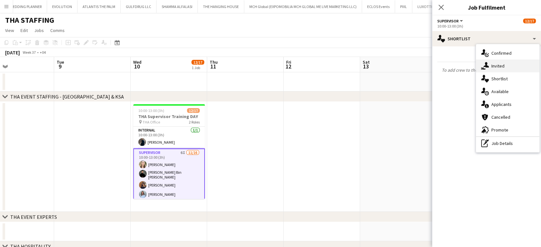
click at [504, 63] on div "single-neutral-actions-share-1 Invited" at bounding box center [507, 66] width 63 height 13
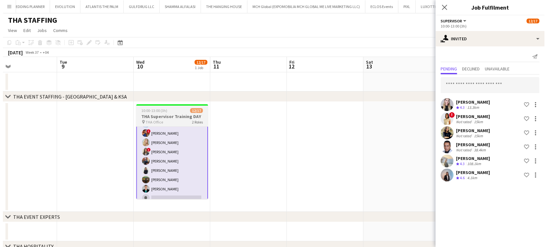
scroll to position [64, 0]
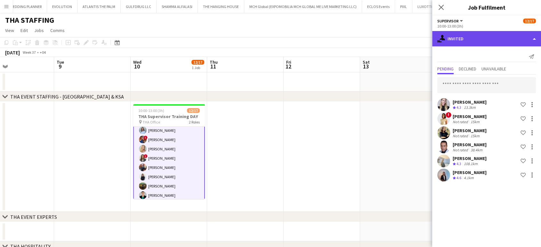
click at [531, 40] on div "single-neutral-actions-share-1 Invited" at bounding box center [486, 38] width 109 height 15
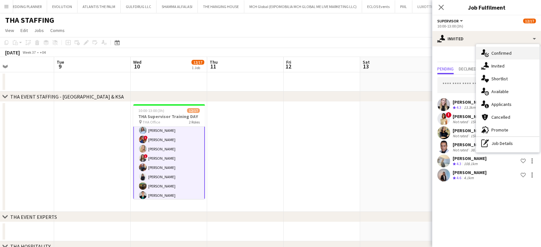
click at [504, 53] on div "single-neutral-actions-check-2 Confirmed" at bounding box center [507, 53] width 63 height 13
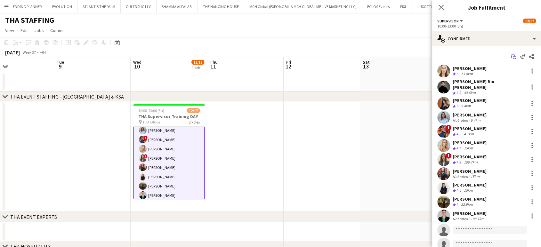
click at [511, 57] on icon "Start chat" at bounding box center [513, 56] width 5 height 5
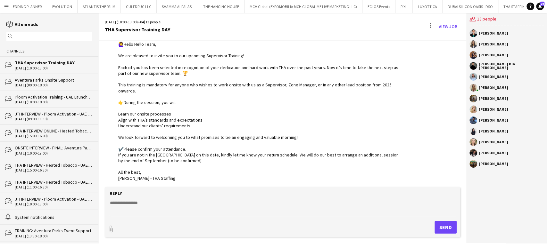
scroll to position [17, 0]
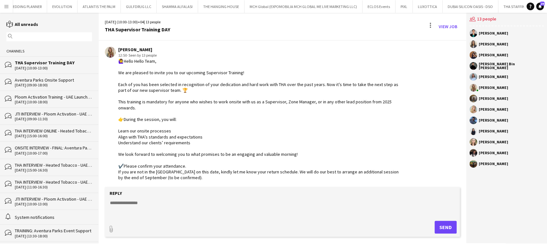
click at [120, 80] on div "🙋‍♀️Hello Hello Team, We are pleased to invite you to our upcoming Supervisor T…" at bounding box center [258, 128] width 281 height 140
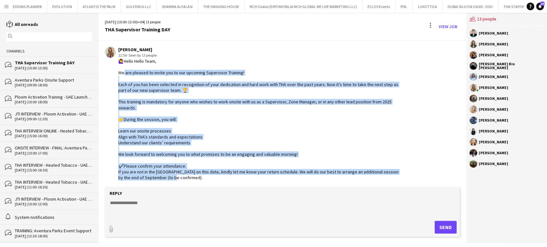
drag, startPoint x: 120, startPoint y: 72, endPoint x: 227, endPoint y: 175, distance: 148.4
click at [227, 175] on div "🙋‍♀️Hello Hello Team, We are pleased to invite you to our upcoming Supervisor T…" at bounding box center [258, 128] width 281 height 140
copy div "are pleased to invite you to our upcoming Supervisor Training! Each of you has …"
click at [450, 27] on link "View Job" at bounding box center [448, 26] width 24 height 10
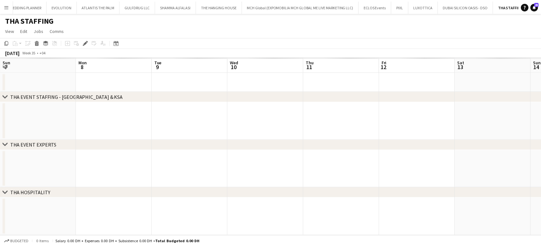
scroll to position [0, 220]
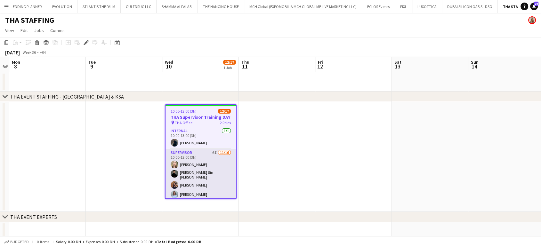
click at [207, 171] on app-card-role "Supervisor 6I [DATE] 10:00-13:00 (3h) [PERSON_NAME] [PERSON_NAME] Bin [PERSON_N…" at bounding box center [201, 230] width 70 height 163
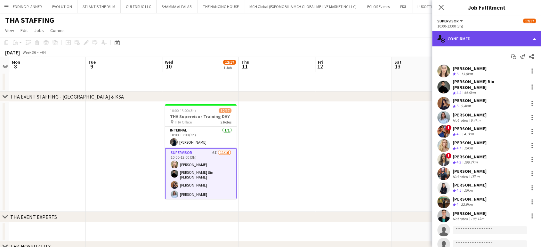
click at [536, 35] on div "single-neutral-actions-check-2 Confirmed" at bounding box center [486, 38] width 109 height 15
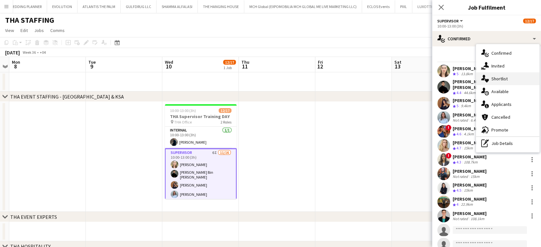
click at [498, 80] on div "single-neutral-actions-heart Shortlist" at bounding box center [507, 78] width 63 height 13
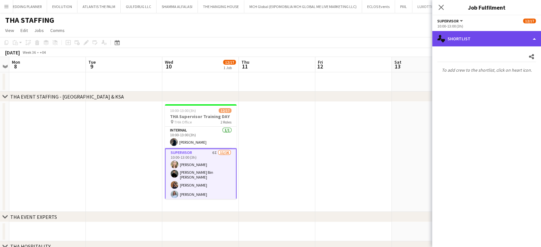
click at [535, 33] on div "single-neutral-actions-heart Shortlist" at bounding box center [486, 38] width 109 height 15
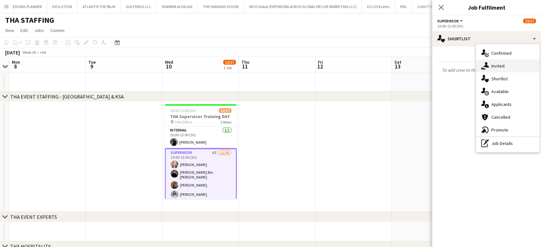
click at [501, 69] on div "single-neutral-actions-share-1 Invited" at bounding box center [507, 66] width 63 height 13
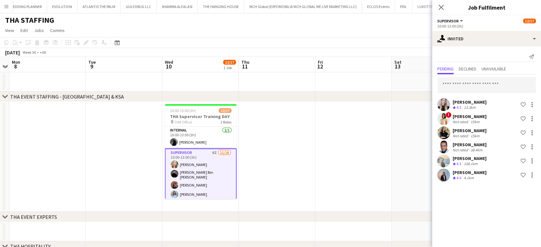
click at [462, 134] on div "Not rated" at bounding box center [461, 136] width 17 height 5
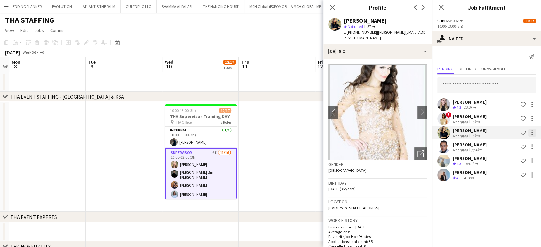
click at [534, 133] on div at bounding box center [533, 133] width 8 height 8
click at [512, 190] on span "Cancel invitation" at bounding box center [511, 190] width 37 height 5
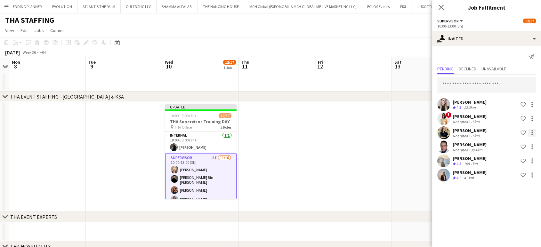
click at [532, 133] on div at bounding box center [532, 132] width 1 height 1
click at [505, 190] on span "Cancel invitation" at bounding box center [511, 190] width 37 height 5
click at [407, 141] on app-date-cell at bounding box center [430, 157] width 77 height 110
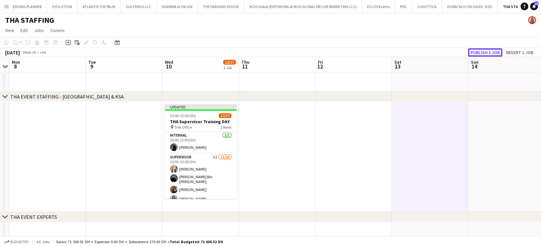
click at [482, 52] on button "Publish 1 job" at bounding box center [485, 52] width 34 height 8
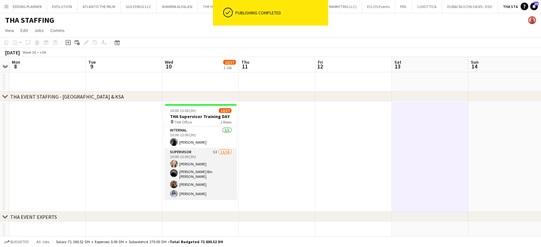
click at [197, 167] on app-card-role "Supervisor 5I 11/16 10:00-13:00 (3h) Amanda Neme Hassan Bin Rashid Ahmed Aliaks…" at bounding box center [201, 230] width 72 height 163
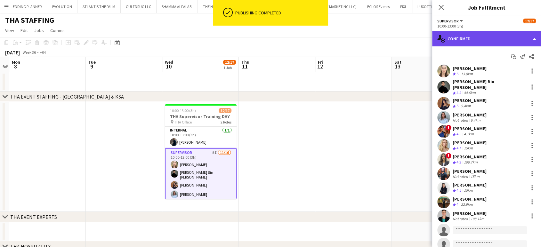
click at [532, 36] on div "single-neutral-actions-check-2 Confirmed" at bounding box center [486, 38] width 109 height 15
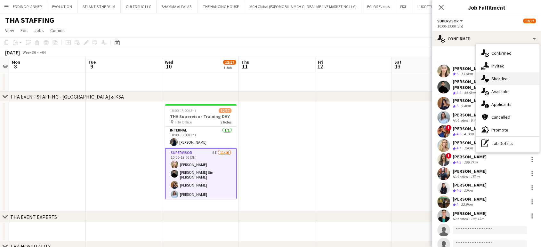
click at [500, 79] on div "single-neutral-actions-heart Shortlist" at bounding box center [507, 78] width 63 height 13
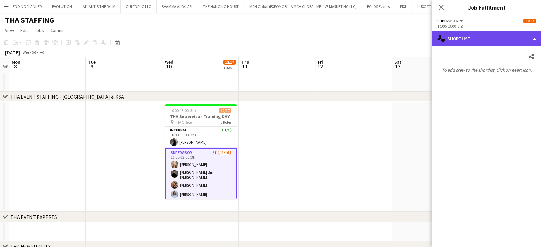
click at [530, 39] on div "single-neutral-actions-heart Shortlist" at bounding box center [486, 38] width 109 height 15
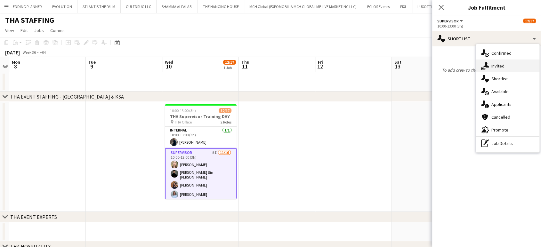
click at [503, 63] on div "single-neutral-actions-share-1 Invited" at bounding box center [507, 66] width 63 height 13
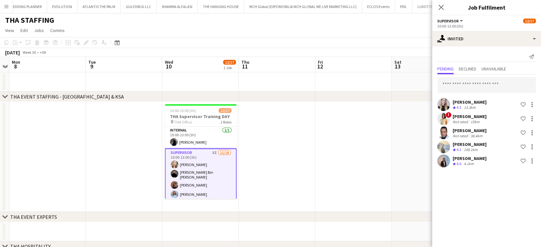
click at [464, 131] on div "[PERSON_NAME]" at bounding box center [470, 131] width 34 height 6
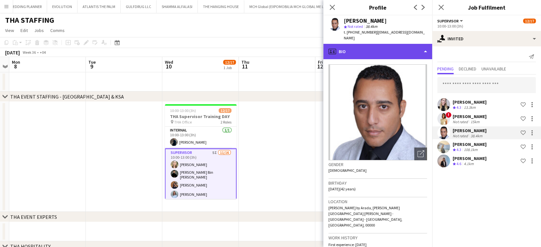
click at [413, 49] on div "profile Bio" at bounding box center [378, 51] width 109 height 15
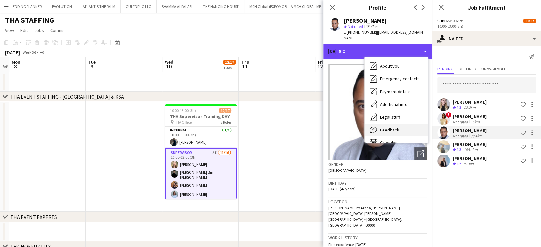
scroll to position [34, 0]
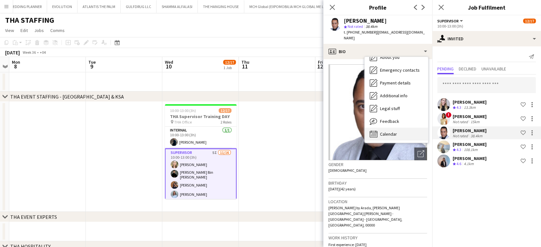
click at [392, 134] on span "Calendar" at bounding box center [388, 134] width 17 height 6
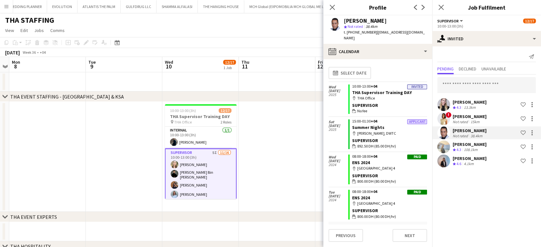
scroll to position [0, 0]
click at [362, 163] on link "ENS 2024" at bounding box center [361, 163] width 18 height 6
click at [463, 117] on div "lisa perez" at bounding box center [470, 117] width 34 height 6
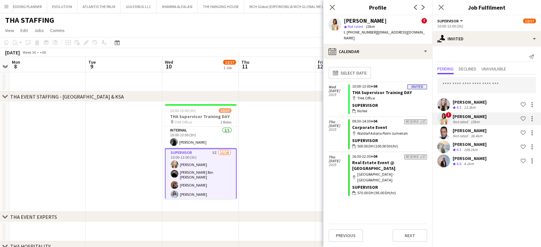
click at [457, 102] on div "Margaryta Nokhonova" at bounding box center [470, 102] width 34 height 6
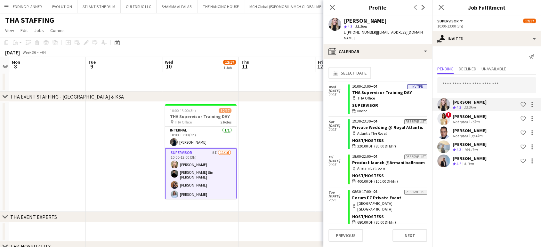
click at [453, 119] on div "! lisa perez Not rated 15km Shortlist crew" at bounding box center [486, 118] width 109 height 13
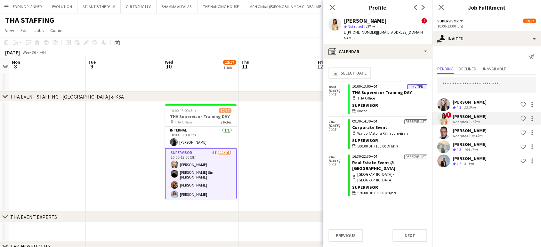
click at [460, 115] on div "lisa perez" at bounding box center [470, 117] width 34 height 6
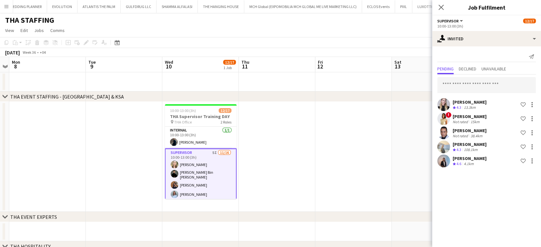
click at [464, 119] on div "Not rated" at bounding box center [461, 121] width 17 height 5
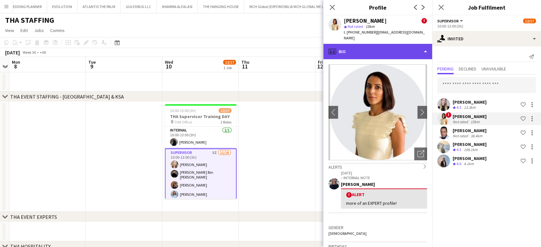
click at [397, 44] on div "profile Bio" at bounding box center [378, 51] width 109 height 15
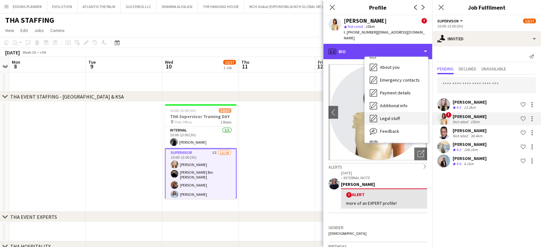
scroll to position [34, 0]
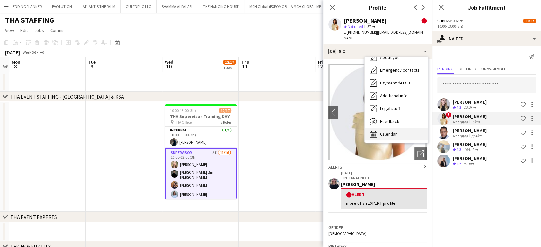
click at [390, 131] on span "Calendar" at bounding box center [388, 134] width 17 height 6
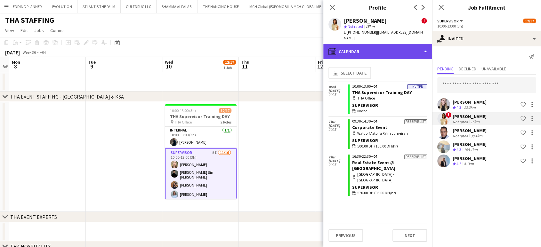
click at [420, 44] on div "calendar-full Calendar" at bounding box center [378, 51] width 109 height 15
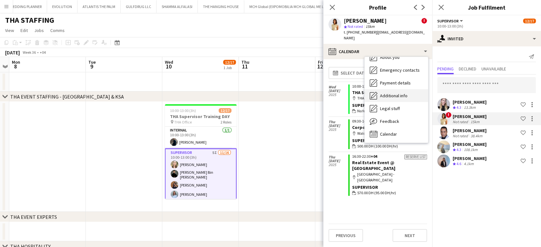
click at [392, 93] on span "Additional info" at bounding box center [394, 96] width 28 height 6
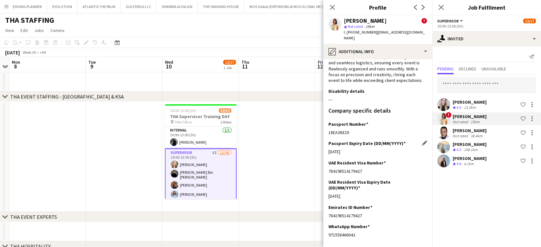
scroll to position [93, 0]
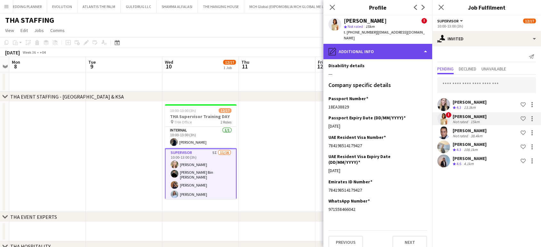
click at [387, 48] on div "pencil4 Additional info" at bounding box center [378, 51] width 109 height 15
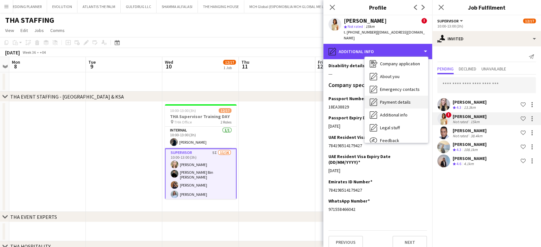
scroll to position [0, 0]
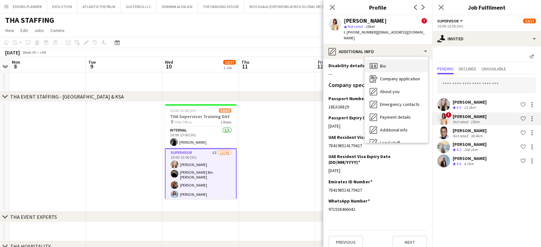
click at [389, 60] on div "Bio Bio" at bounding box center [396, 66] width 63 height 13
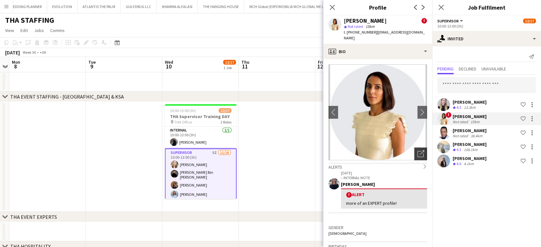
click at [418, 151] on icon "Open photos pop-in" at bounding box center [421, 154] width 7 height 7
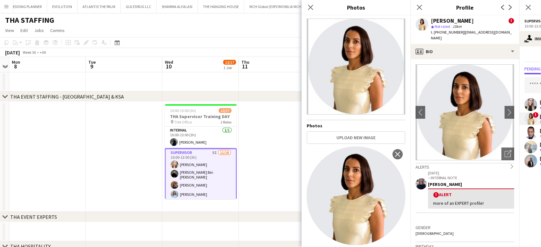
scroll to position [12, 0]
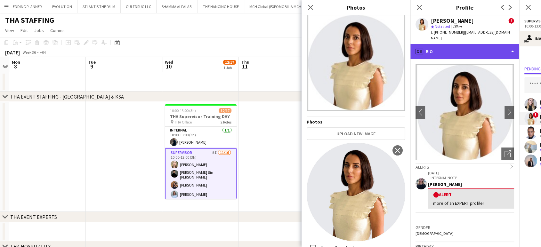
click at [513, 44] on div "profile Bio" at bounding box center [465, 51] width 109 height 15
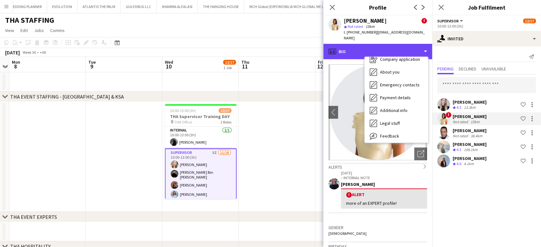
scroll to position [34, 0]
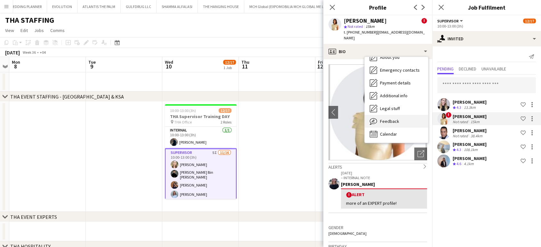
click at [389, 119] on span "Feedback" at bounding box center [389, 122] width 19 height 6
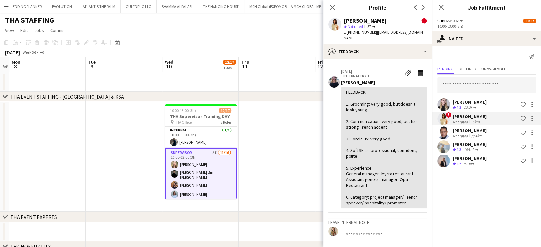
scroll to position [71, 0]
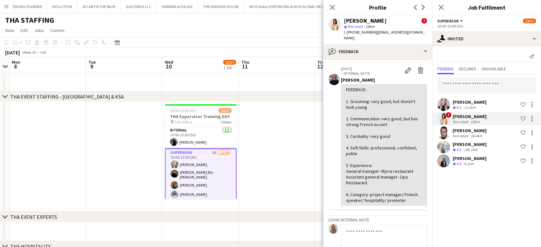
click at [313, 138] on app-date-cell at bounding box center [277, 157] width 77 height 110
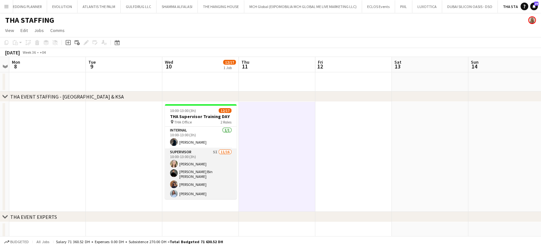
drag, startPoint x: 216, startPoint y: 170, endPoint x: 291, endPoint y: 169, distance: 74.3
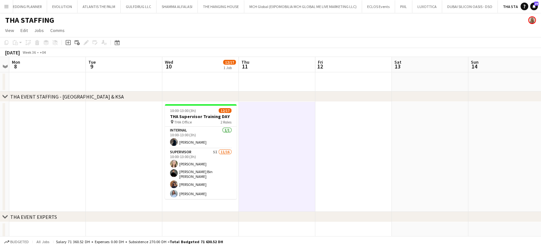
click at [217, 170] on app-card-role "Supervisor 5I 11/16 10:00-13:00 (3h) Amanda Neme Hassan Bin Rashid Ahmed Aliaks…" at bounding box center [201, 230] width 72 height 163
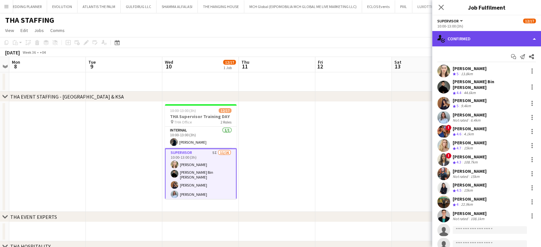
click at [534, 34] on div "single-neutral-actions-check-2 Confirmed" at bounding box center [486, 38] width 109 height 15
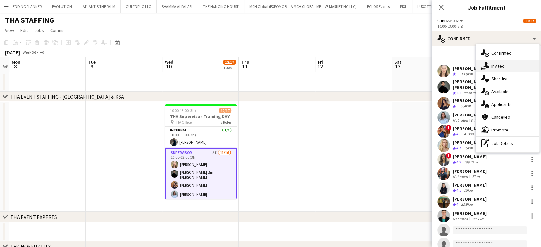
click at [505, 70] on div "single-neutral-actions-share-1 Invited" at bounding box center [507, 66] width 63 height 13
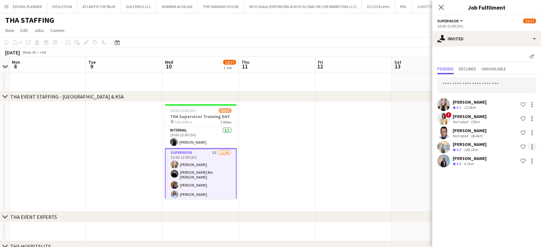
click at [532, 147] on div at bounding box center [532, 146] width 1 height 1
click at [514, 205] on span "Cancel invitation" at bounding box center [511, 204] width 37 height 5
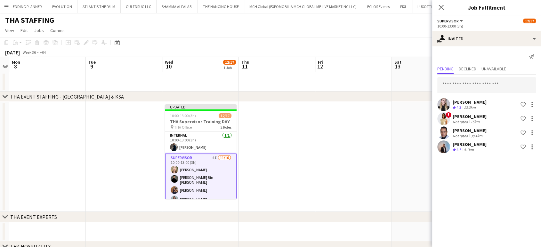
click at [480, 132] on div "[PERSON_NAME]" at bounding box center [470, 131] width 34 height 6
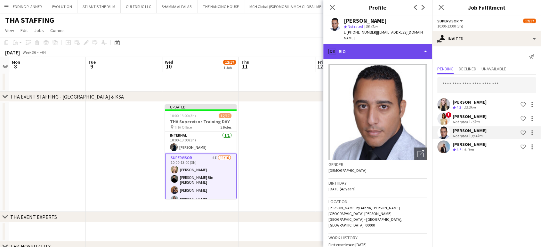
click at [421, 45] on div "profile Bio" at bounding box center [378, 51] width 109 height 15
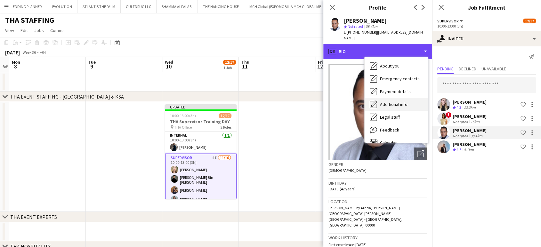
scroll to position [34, 0]
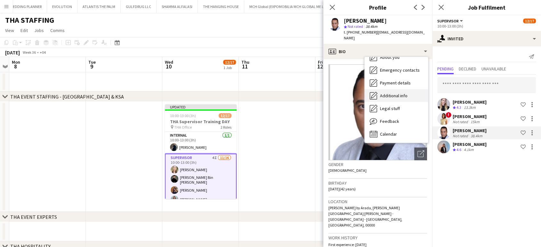
click at [401, 97] on span "Additional info" at bounding box center [394, 96] width 28 height 6
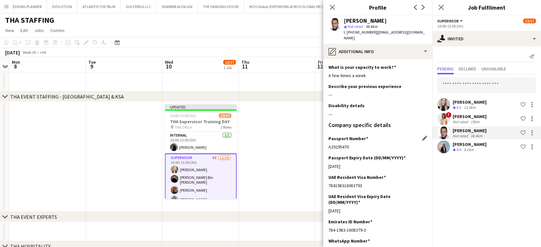
scroll to position [36, 0]
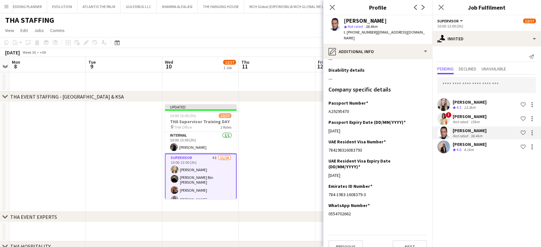
click at [283, 191] on app-date-cell at bounding box center [277, 157] width 77 height 110
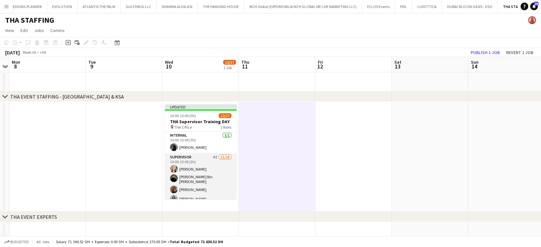
click at [210, 186] on app-card-role "Supervisor 4I 11/16 10:00-13:00 (3h) Amanda Neme Hassan Bin Rashid Ahmed Aliaks…" at bounding box center [201, 235] width 72 height 163
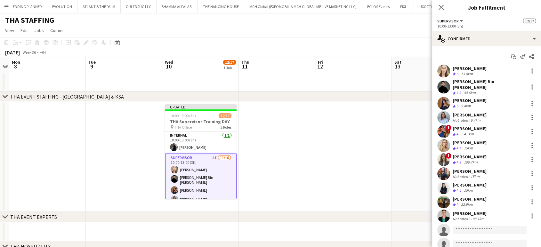
scroll to position [0, 220]
click at [399, 117] on app-date-cell at bounding box center [430, 157] width 77 height 110
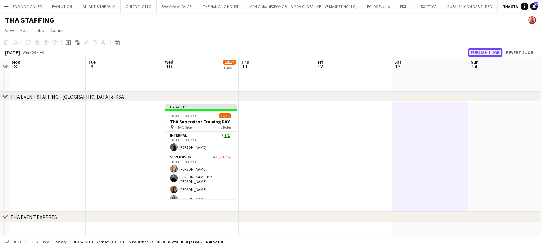
click at [492, 50] on button "Publish 1 job" at bounding box center [485, 52] width 34 height 8
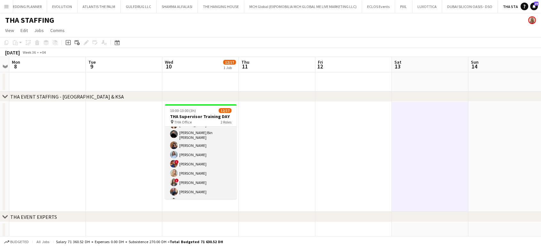
scroll to position [4, 0]
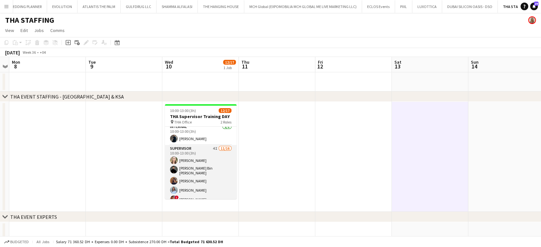
click at [190, 159] on app-card-role "Supervisor 4I 11/16 10:00-13:00 (3h) Amanda Neme Hassan Bin Rashid Ahmed Aliaks…" at bounding box center [201, 226] width 72 height 163
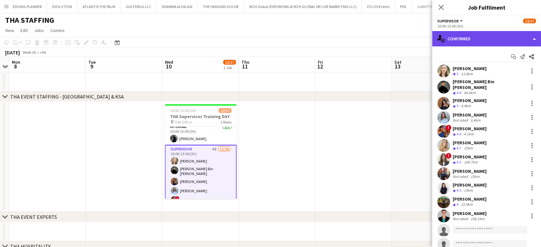
click at [533, 33] on div "single-neutral-actions-check-2 Confirmed" at bounding box center [486, 38] width 109 height 15
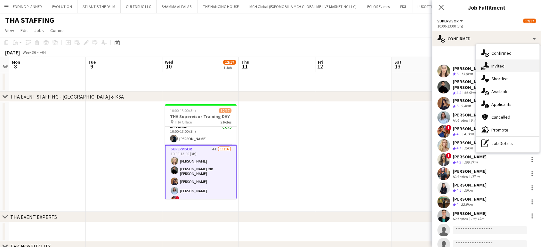
click at [494, 64] on div "single-neutral-actions-share-1 Invited" at bounding box center [507, 66] width 63 height 13
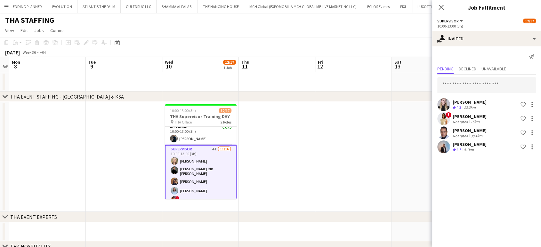
click at [462, 102] on div "Margaryta Nokhonova" at bounding box center [470, 102] width 34 height 6
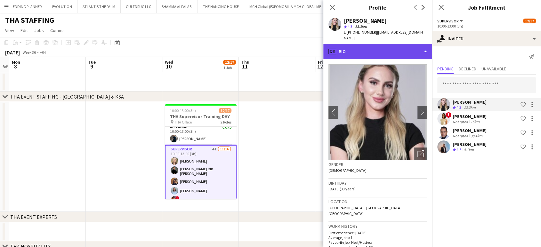
click at [396, 44] on div "profile Bio" at bounding box center [378, 51] width 109 height 15
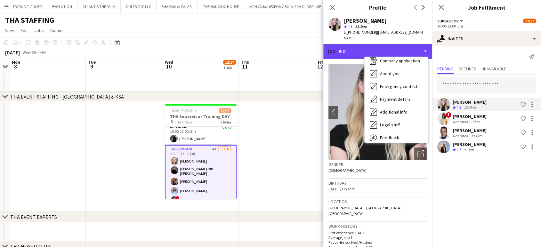
scroll to position [34, 0]
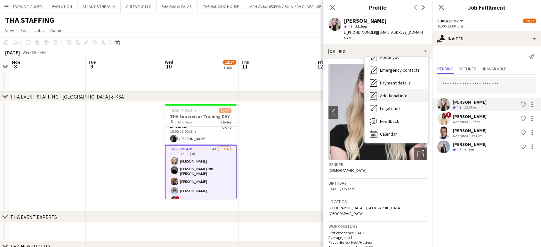
click at [388, 93] on span "Additional info" at bounding box center [394, 96] width 28 height 6
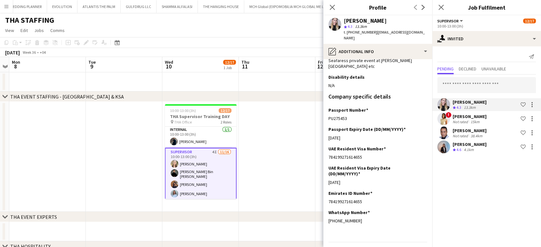
scroll to position [0, 0]
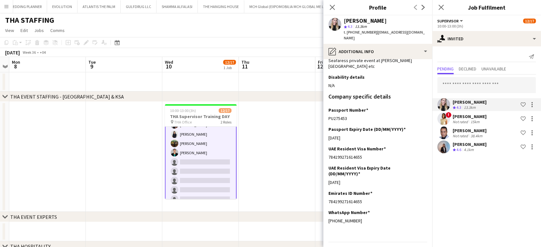
click at [195, 158] on app-card-role "Supervisor 4I 11/16 10:00-13:00 (3h) Amanda Neme Hassan Bin Rashid Ahmed Aliaks…" at bounding box center [201, 124] width 72 height 164
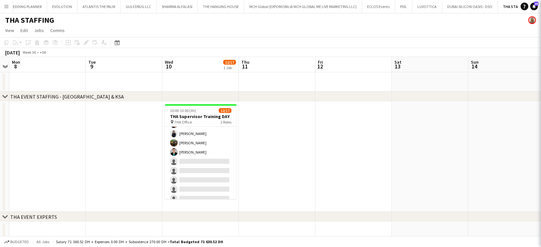
scroll to position [106, 0]
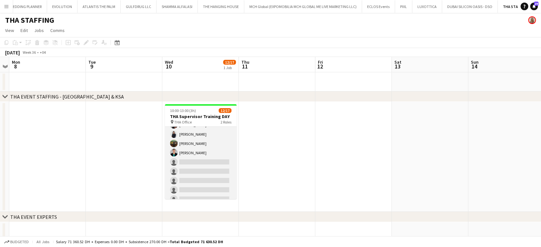
click at [190, 163] on app-card-role "Supervisor 4I 11/16 10:00-13:00 (3h) Amanda Neme Hassan Bin Rashid Ahmed Aliaks…" at bounding box center [201, 124] width 72 height 163
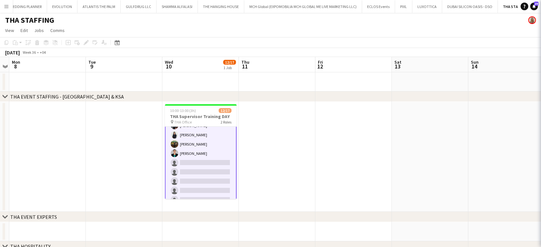
scroll to position [107, 0]
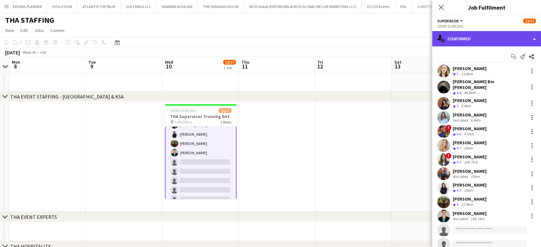
click at [528, 38] on div "single-neutral-actions-check-2 Confirmed" at bounding box center [486, 38] width 109 height 15
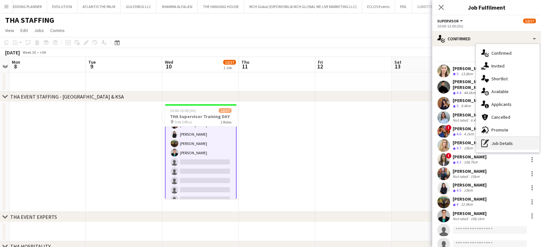
click at [508, 144] on div "pen-write Job Details" at bounding box center [507, 143] width 63 height 13
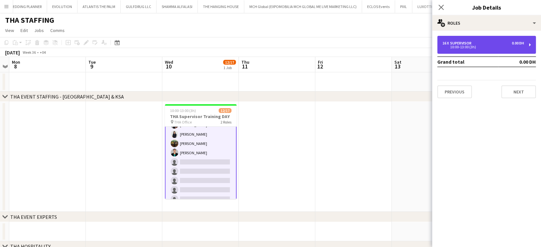
click at [463, 46] on div "10:00-13:00 (3h)" at bounding box center [484, 46] width 82 height 3
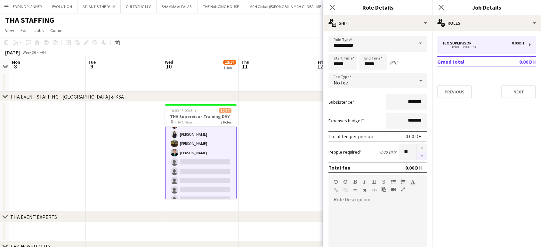
click at [417, 157] on button "button" at bounding box center [422, 156] width 10 height 8
type input "**"
click at [287, 151] on app-date-cell at bounding box center [277, 157] width 77 height 110
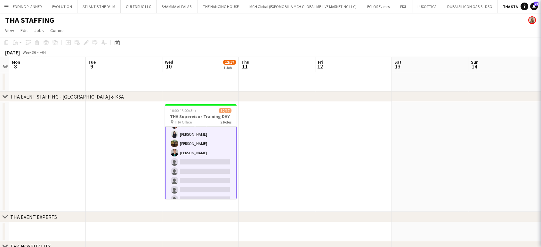
scroll to position [106, 0]
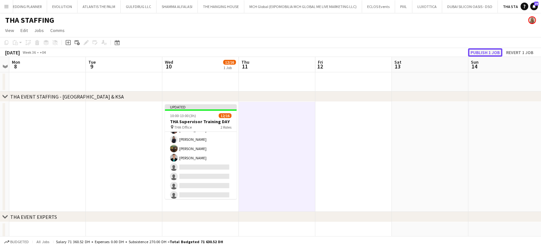
click at [487, 54] on button "Publish 1 job" at bounding box center [485, 52] width 34 height 8
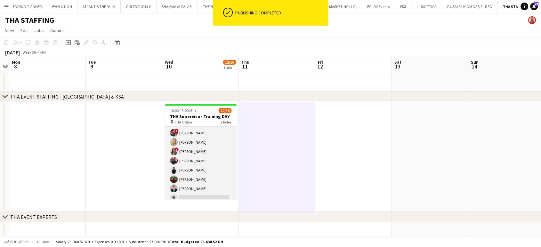
scroll to position [71, 0]
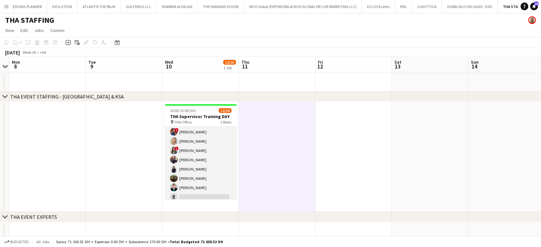
click at [192, 148] on app-card-role "Supervisor 4I 11/15 10:00-13:00 (3h) Amanda Neme Hassan Bin Rashid Ahmed Aliaks…" at bounding box center [201, 155] width 72 height 154
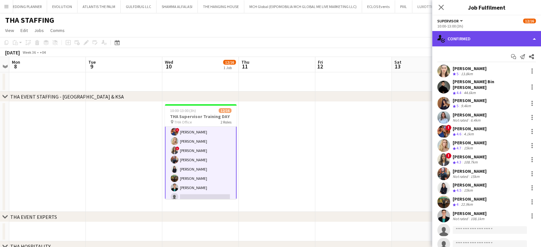
click at [526, 33] on div "single-neutral-actions-check-2 Confirmed" at bounding box center [486, 38] width 109 height 15
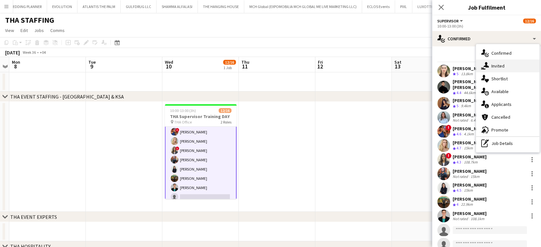
click at [501, 66] on div "single-neutral-actions-share-1 Invited" at bounding box center [507, 66] width 63 height 13
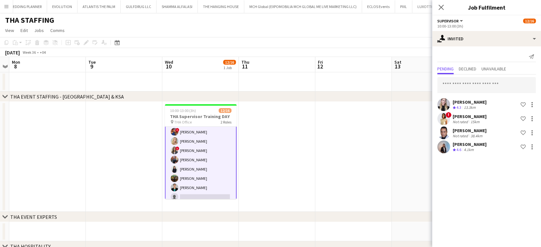
click at [471, 103] on div "Margaryta Nokhonova" at bounding box center [470, 102] width 34 height 6
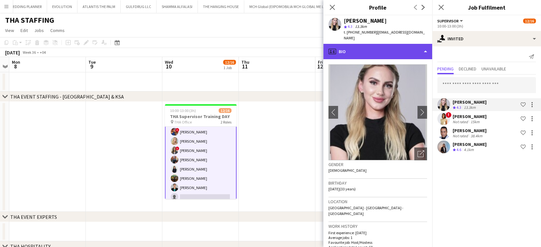
click at [410, 44] on div "profile Bio" at bounding box center [378, 51] width 109 height 15
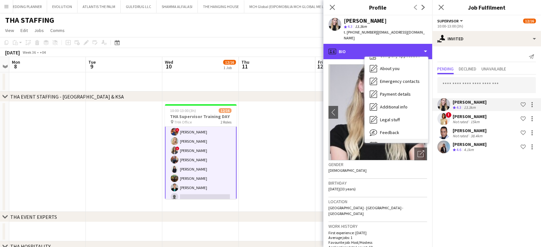
scroll to position [34, 0]
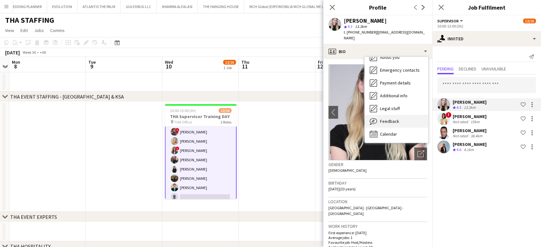
click at [388, 119] on span "Feedback" at bounding box center [389, 122] width 19 height 6
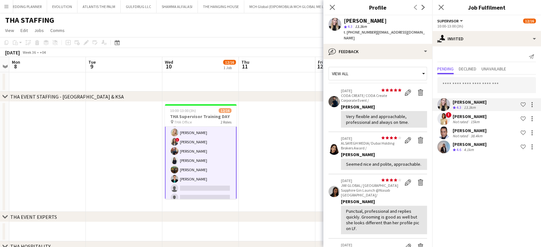
scroll to position [102, 0]
click at [281, 159] on app-date-cell at bounding box center [277, 157] width 77 height 110
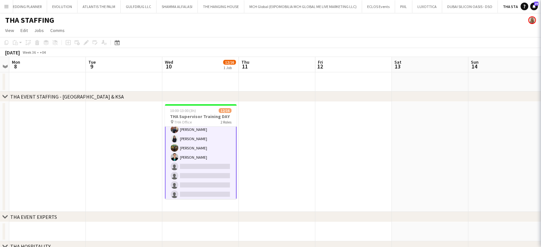
scroll to position [101, 0]
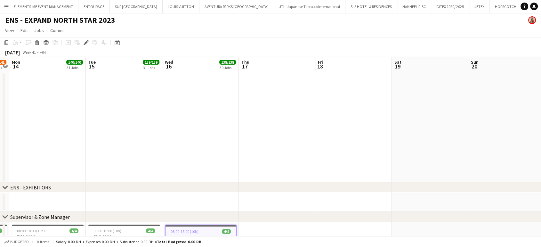
scroll to position [142, 0]
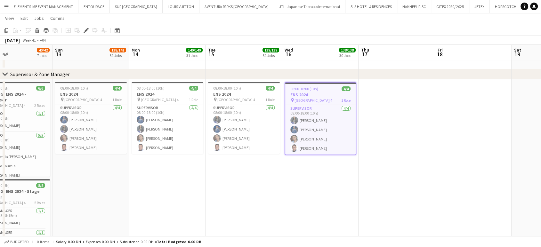
drag, startPoint x: 127, startPoint y: 129, endPoint x: 284, endPoint y: 135, distance: 156.7
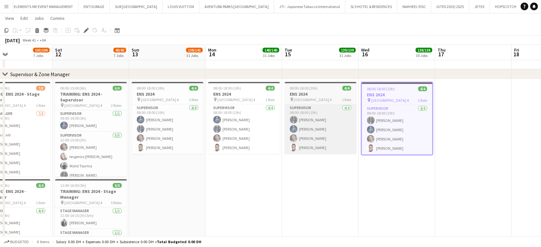
scroll to position [0, 140]
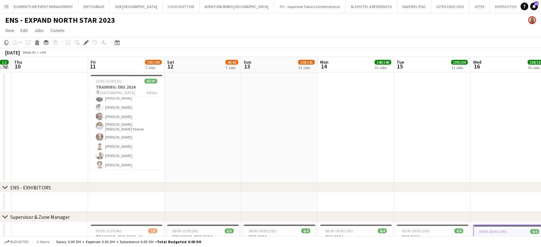
scroll to position [71, 0]
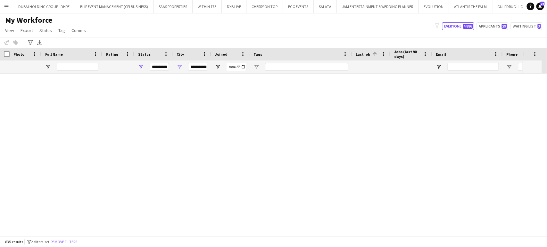
scroll to position [14821, 0]
